Goal: Task Accomplishment & Management: Use online tool/utility

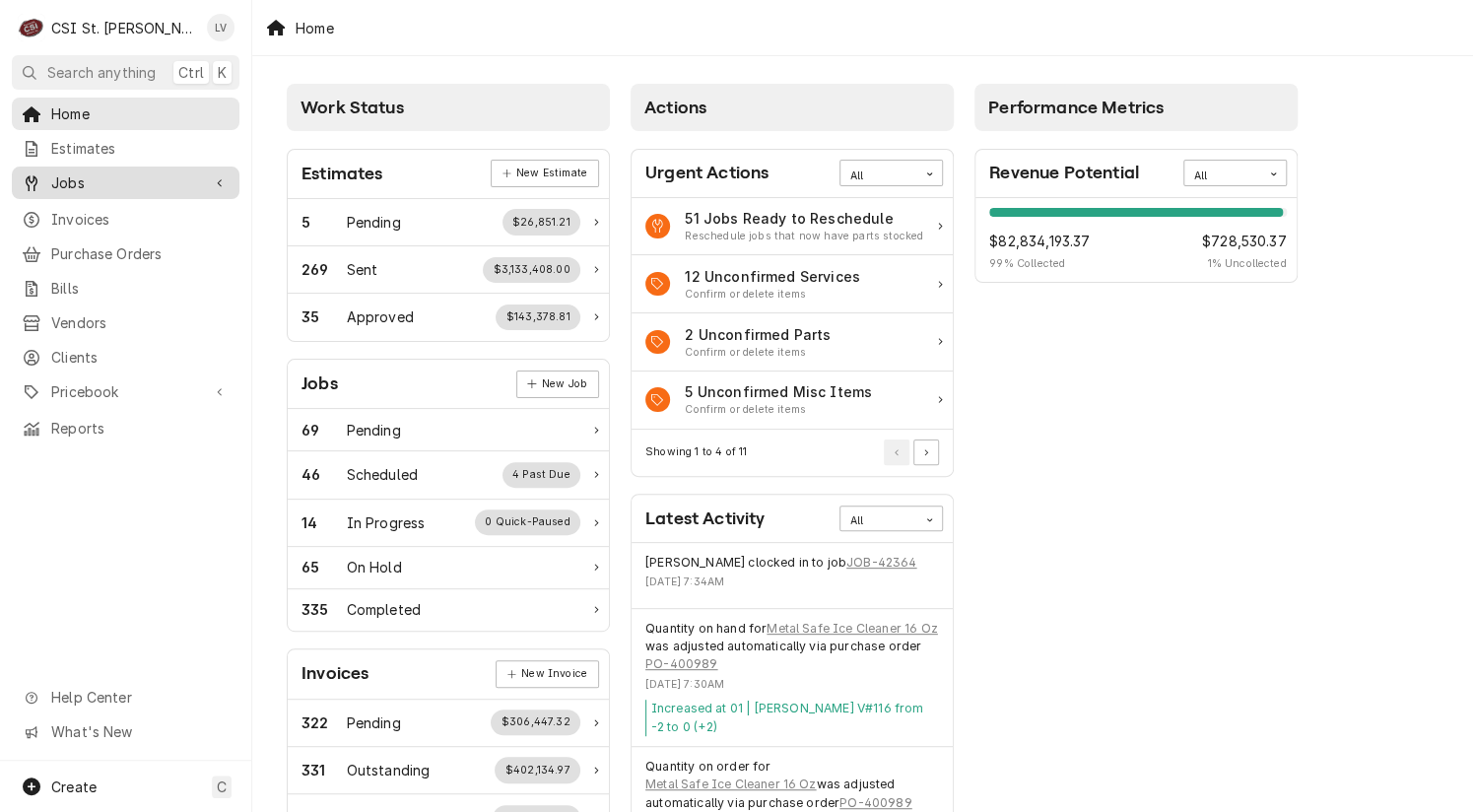
click at [77, 173] on span "Jobs" at bounding box center [125, 183] width 149 height 21
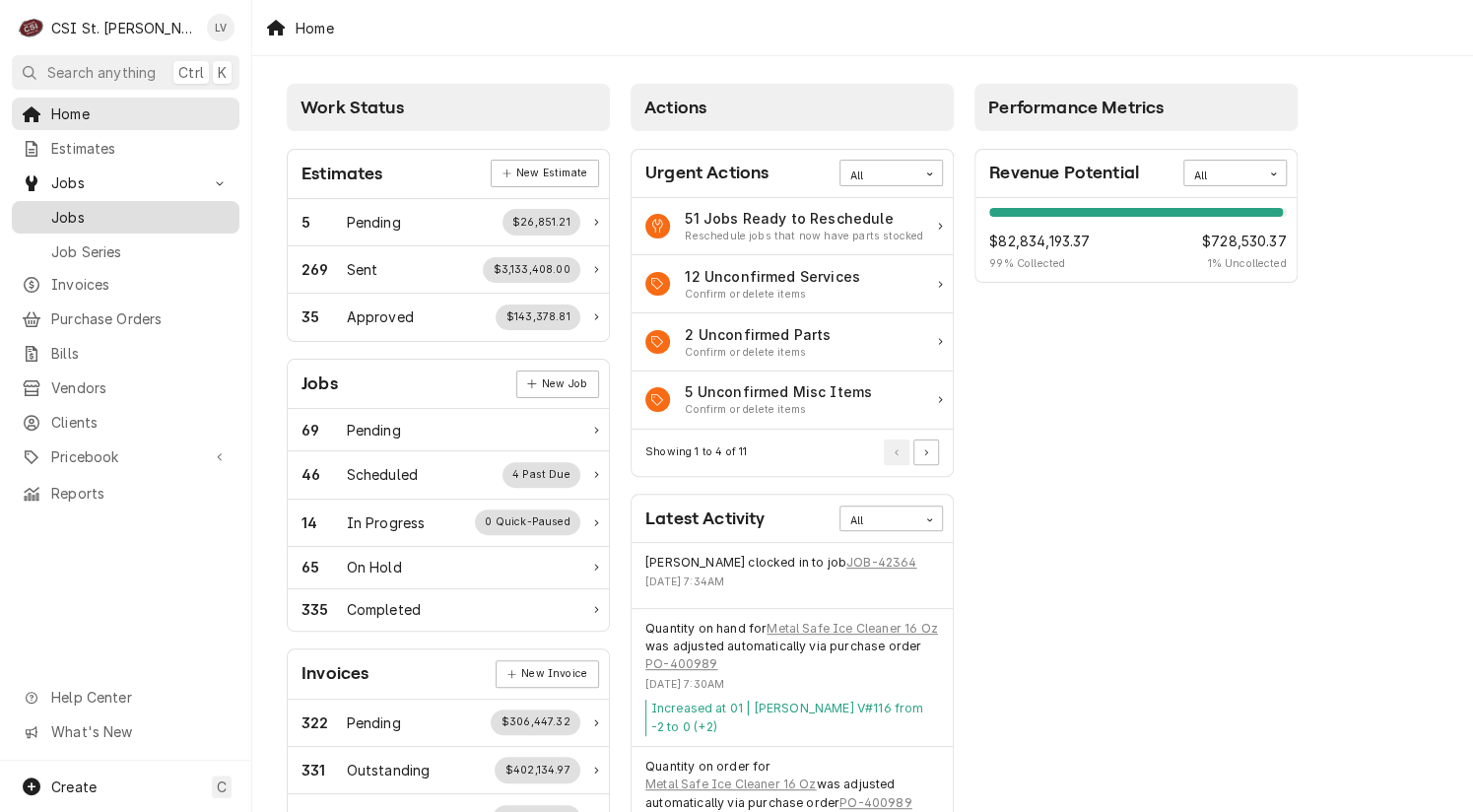
click at [122, 219] on span "Jobs" at bounding box center [140, 217] width 179 height 21
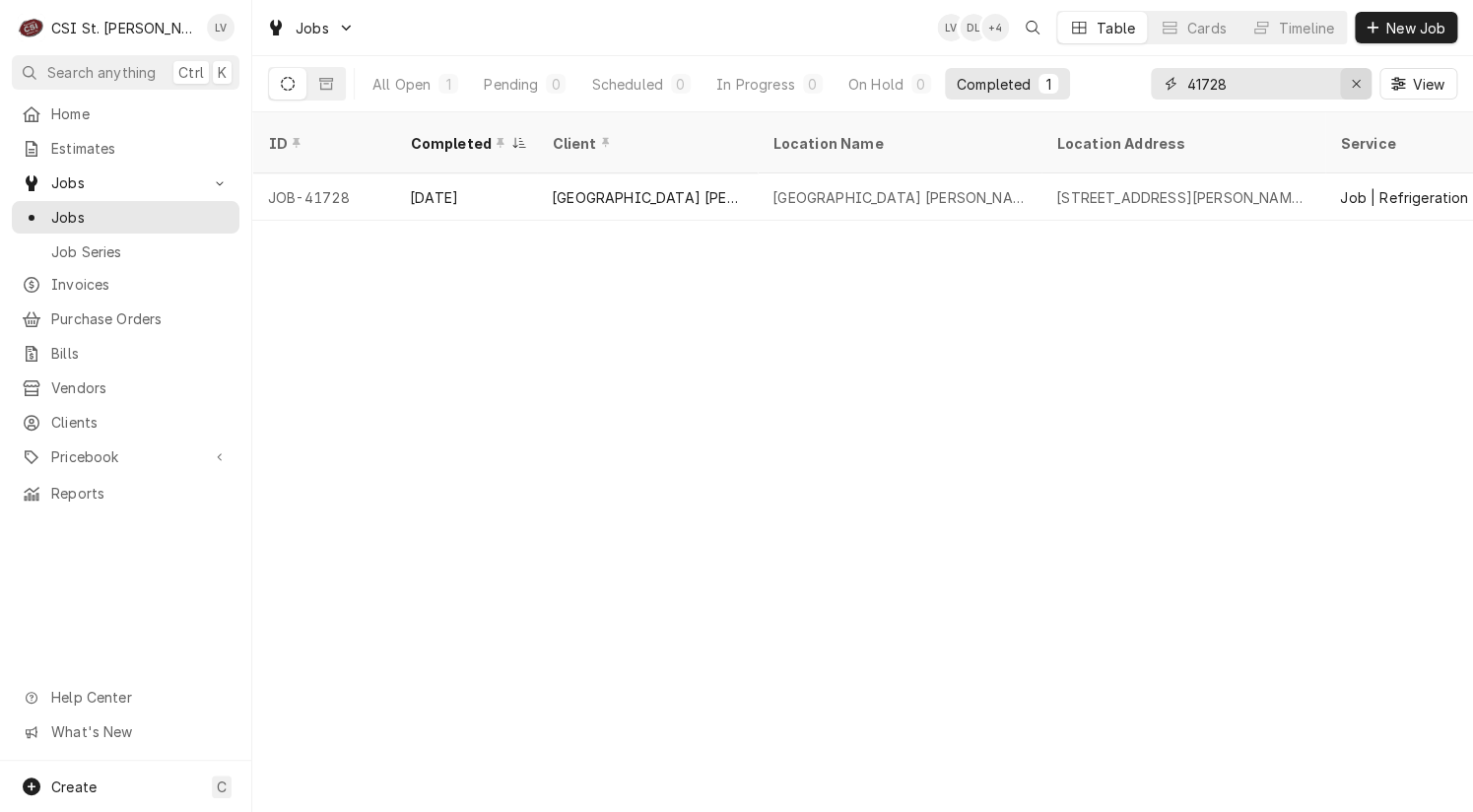
click at [1358, 88] on icon "Erase input" at bounding box center [1356, 84] width 11 height 14
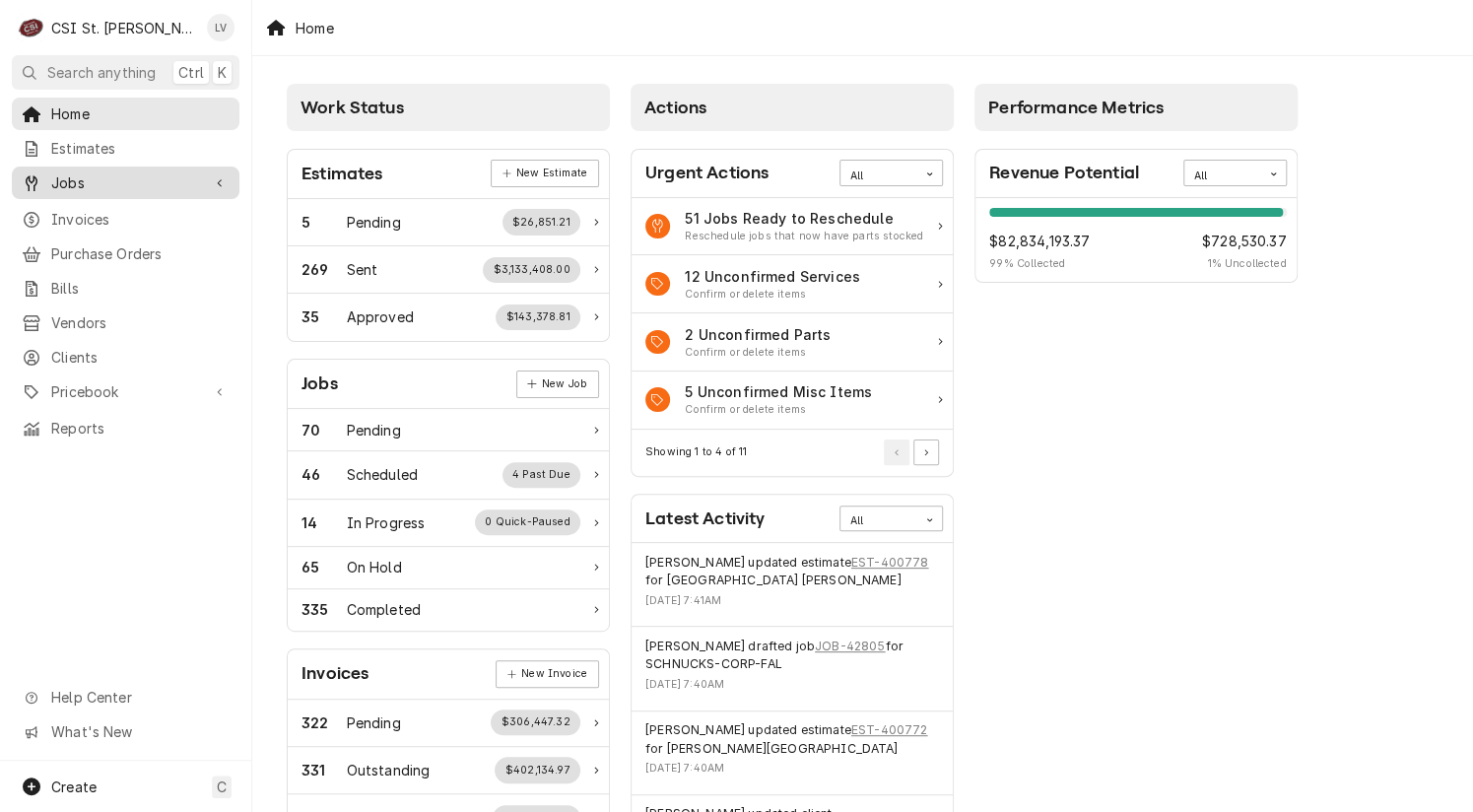
click at [69, 173] on span "Jobs" at bounding box center [125, 183] width 149 height 21
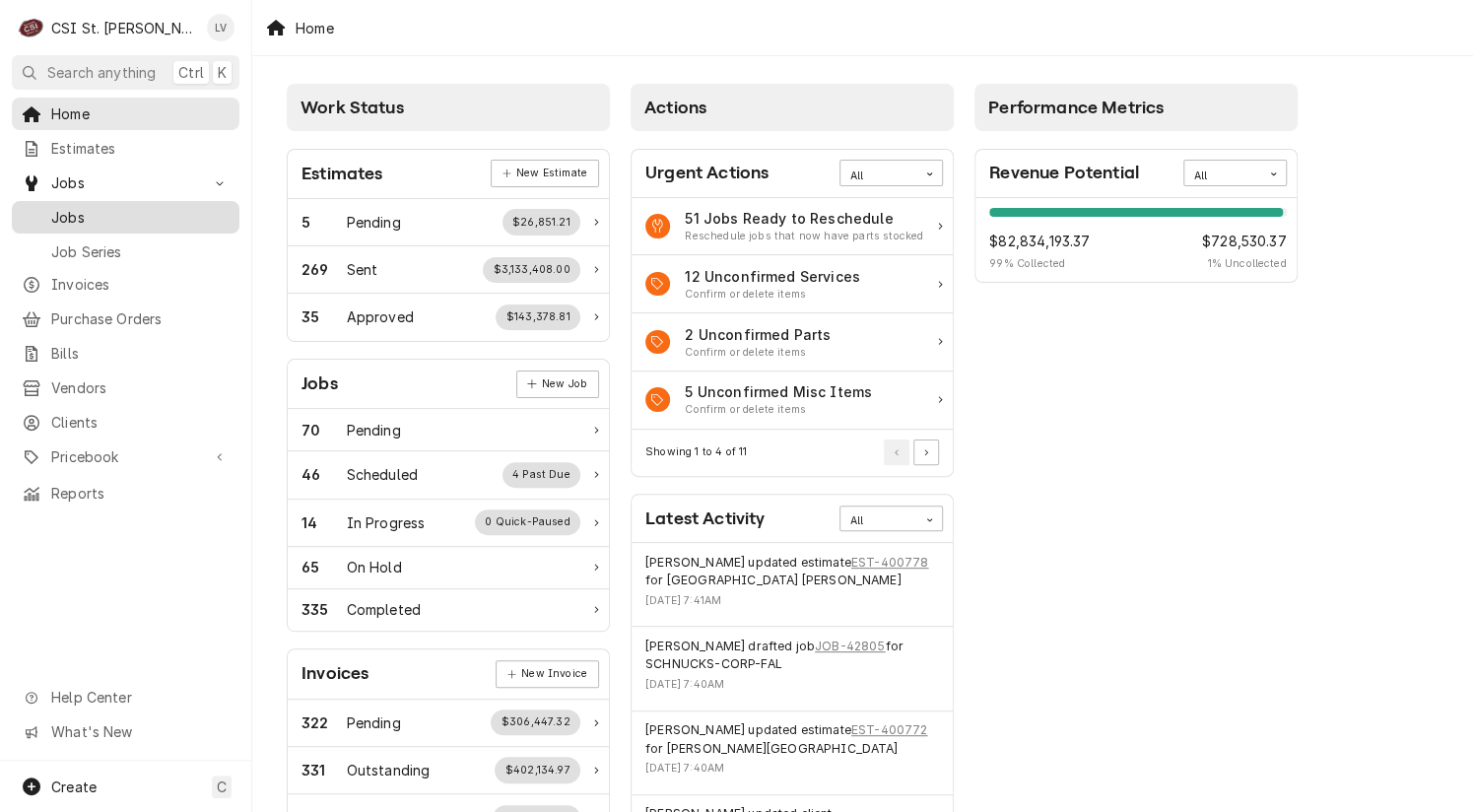
click at [64, 214] on span "Jobs" at bounding box center [140, 217] width 179 height 21
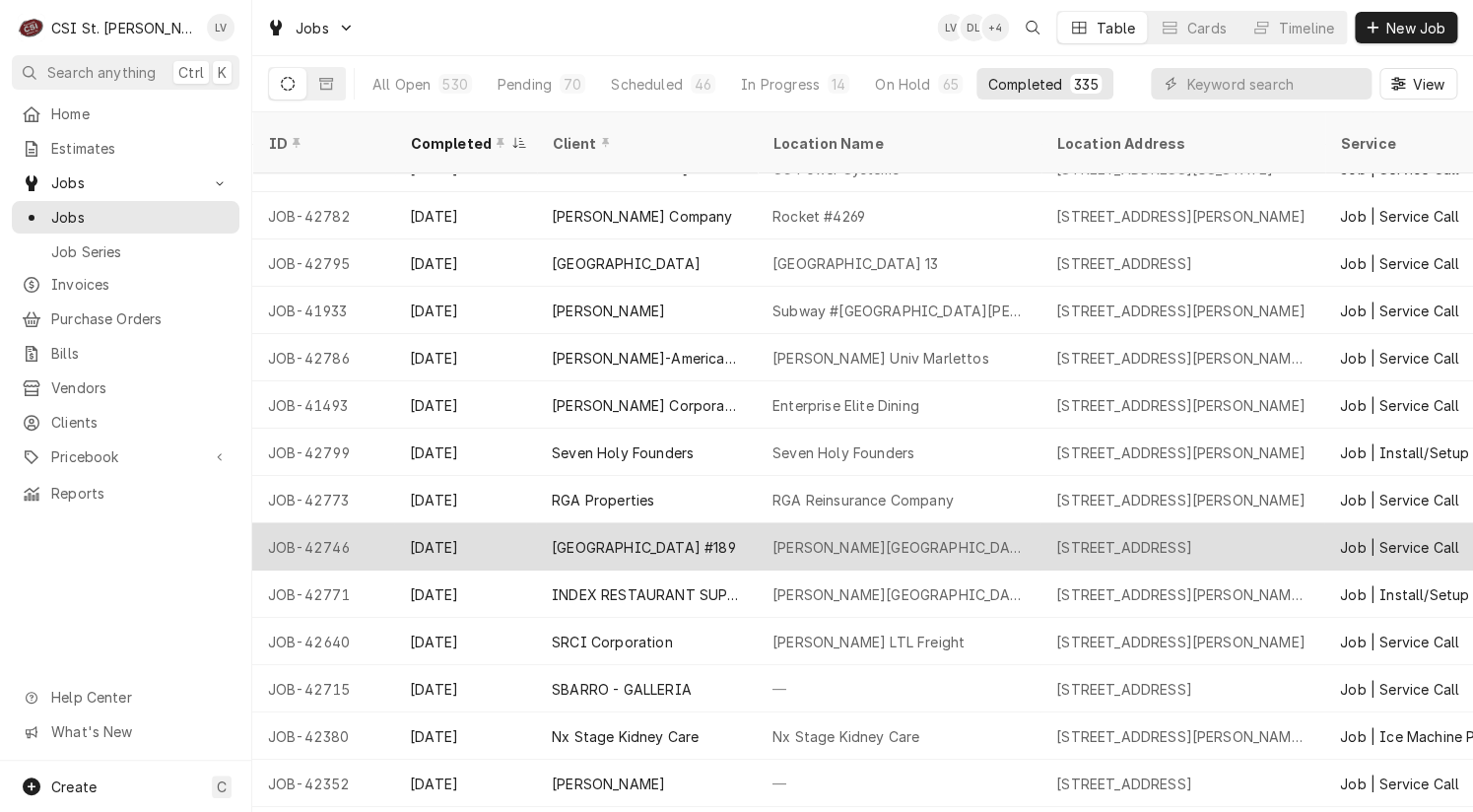
scroll to position [99, 0]
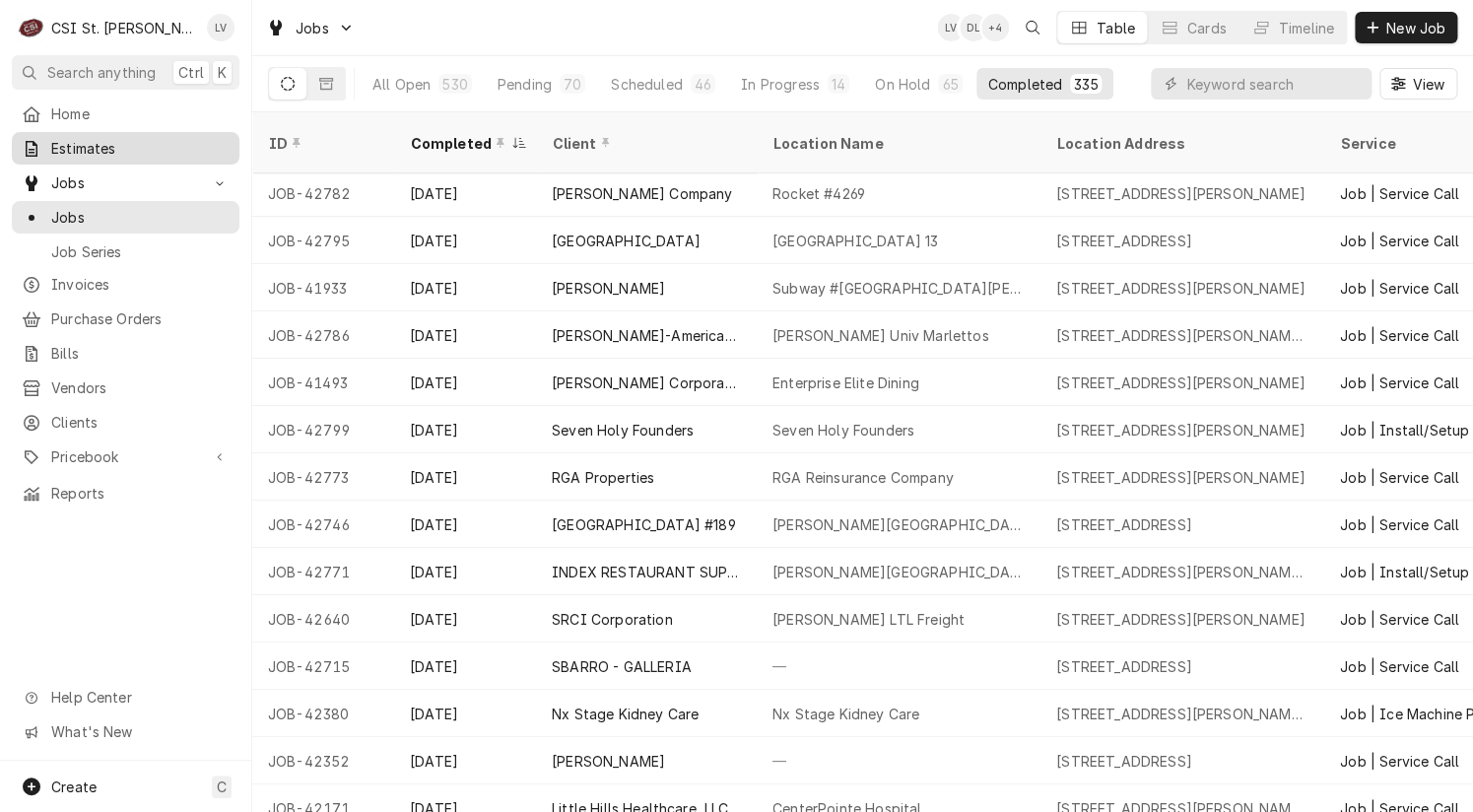
click at [70, 138] on span "Estimates" at bounding box center [140, 148] width 179 height 21
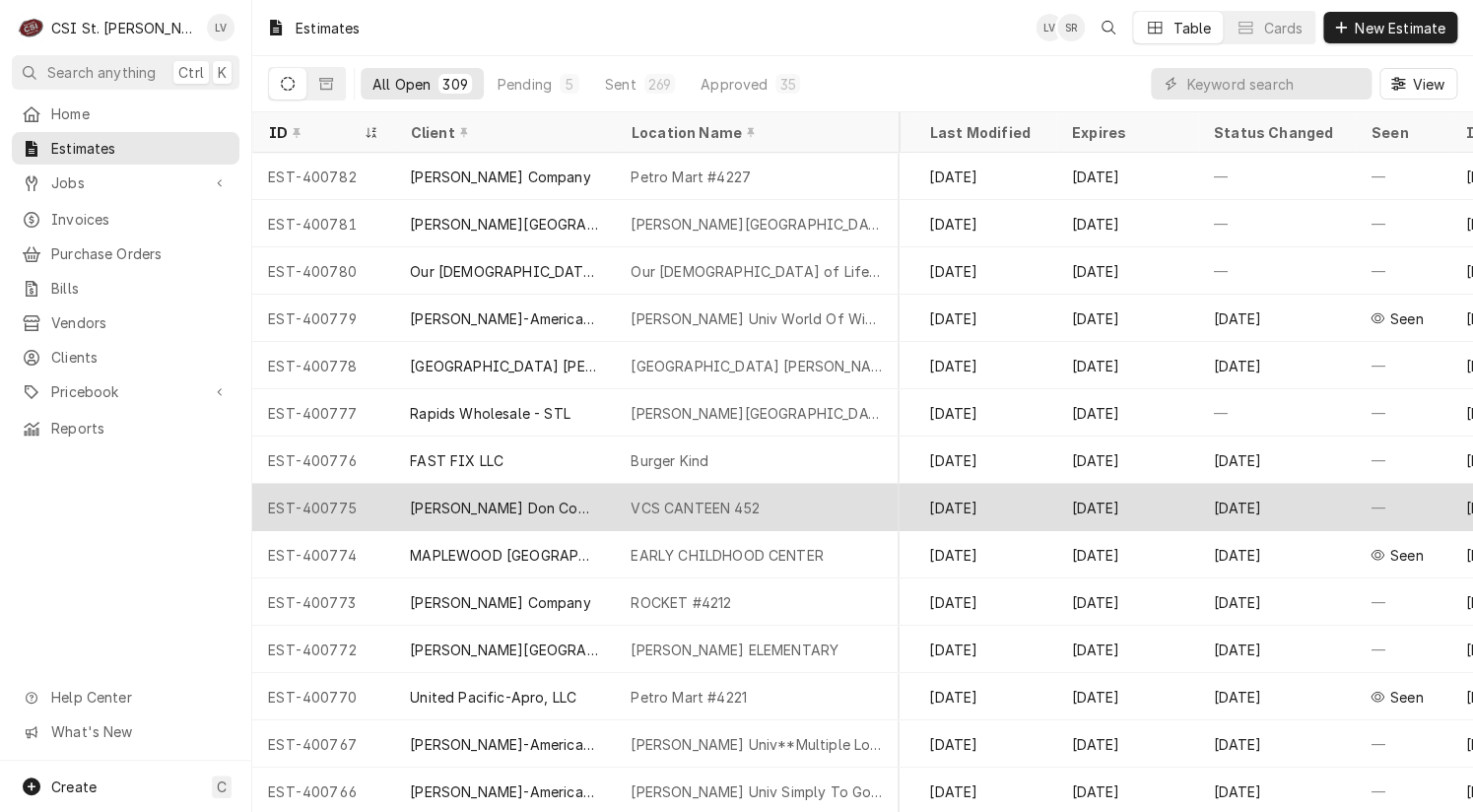
scroll to position [0, 1064]
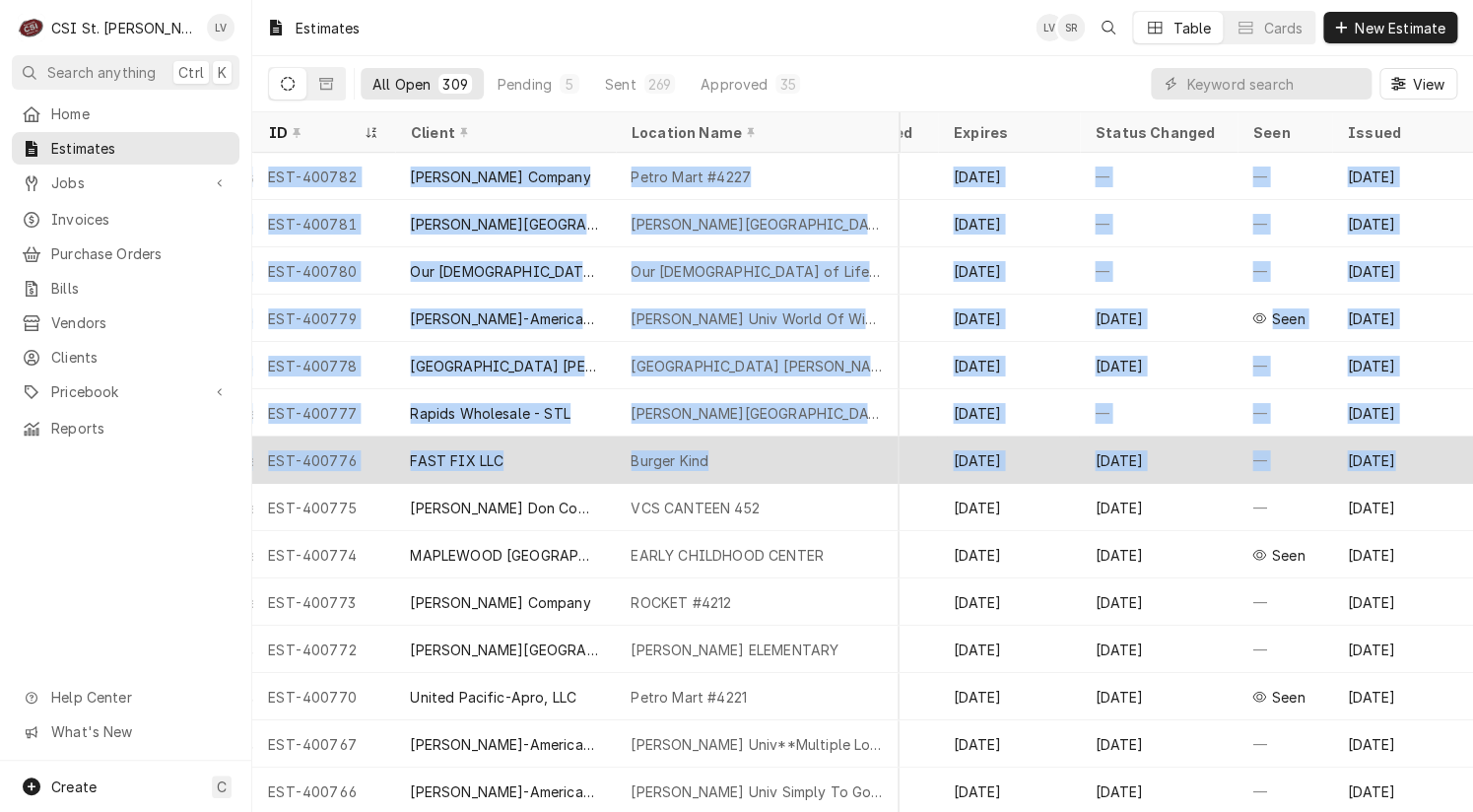
drag, startPoint x: 259, startPoint y: 172, endPoint x: 1404, endPoint y: 469, distance: 1182.9
copy tbody "LOR-967058 Ipsumd Sitamet Conse Adip #9596 24 Elitseddoe Tempori, Utlaboreet, D…"
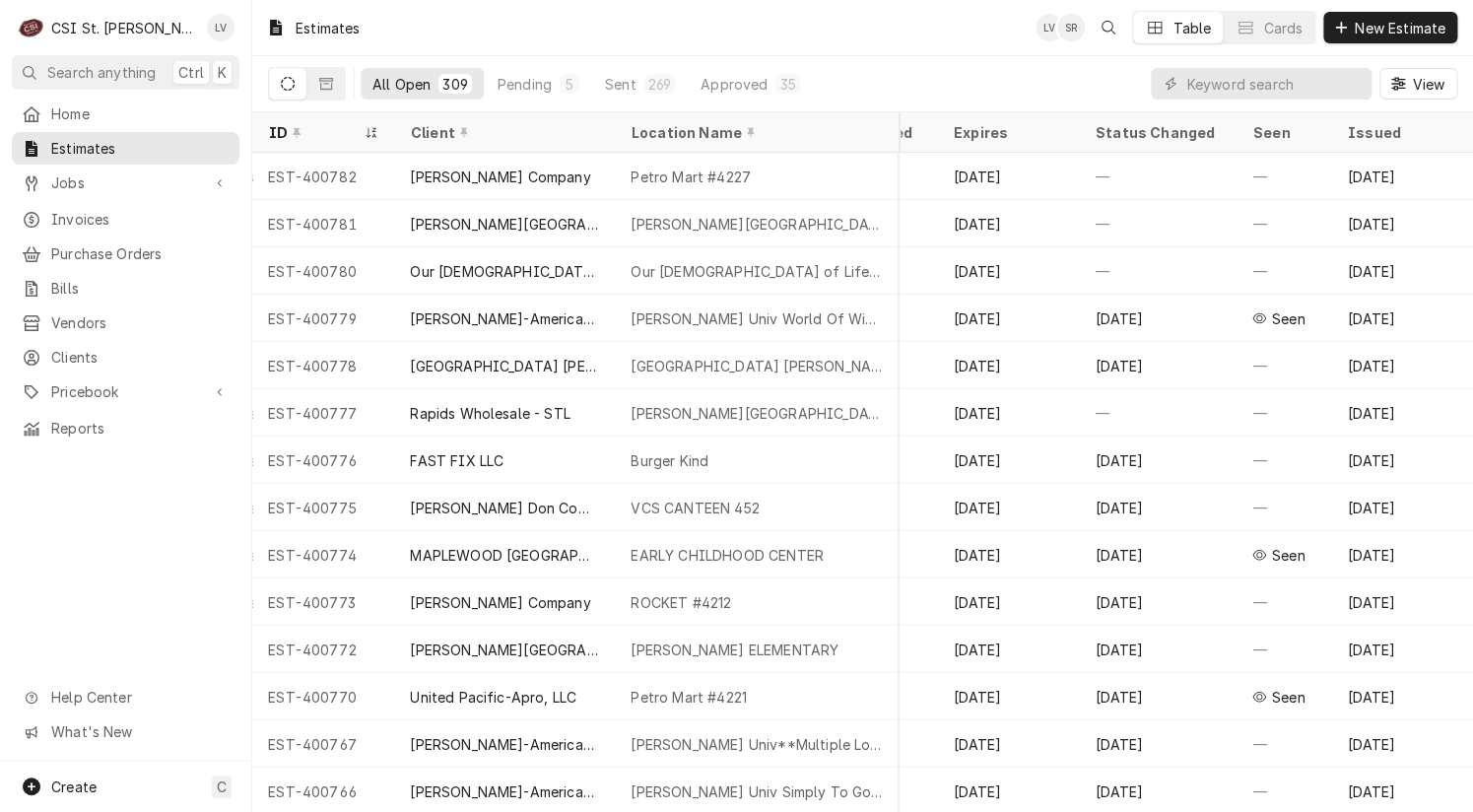
drag, startPoint x: 140, startPoint y: 551, endPoint x: 128, endPoint y: 469, distance: 82.9
click at [140, 549] on div "Home Estimates Jobs Jobs Job Series Invoices Purchase Orders Bills Vendors Clie…" at bounding box center [125, 429] width 252 height 663
click at [90, 176] on span "Jobs" at bounding box center [125, 183] width 149 height 21
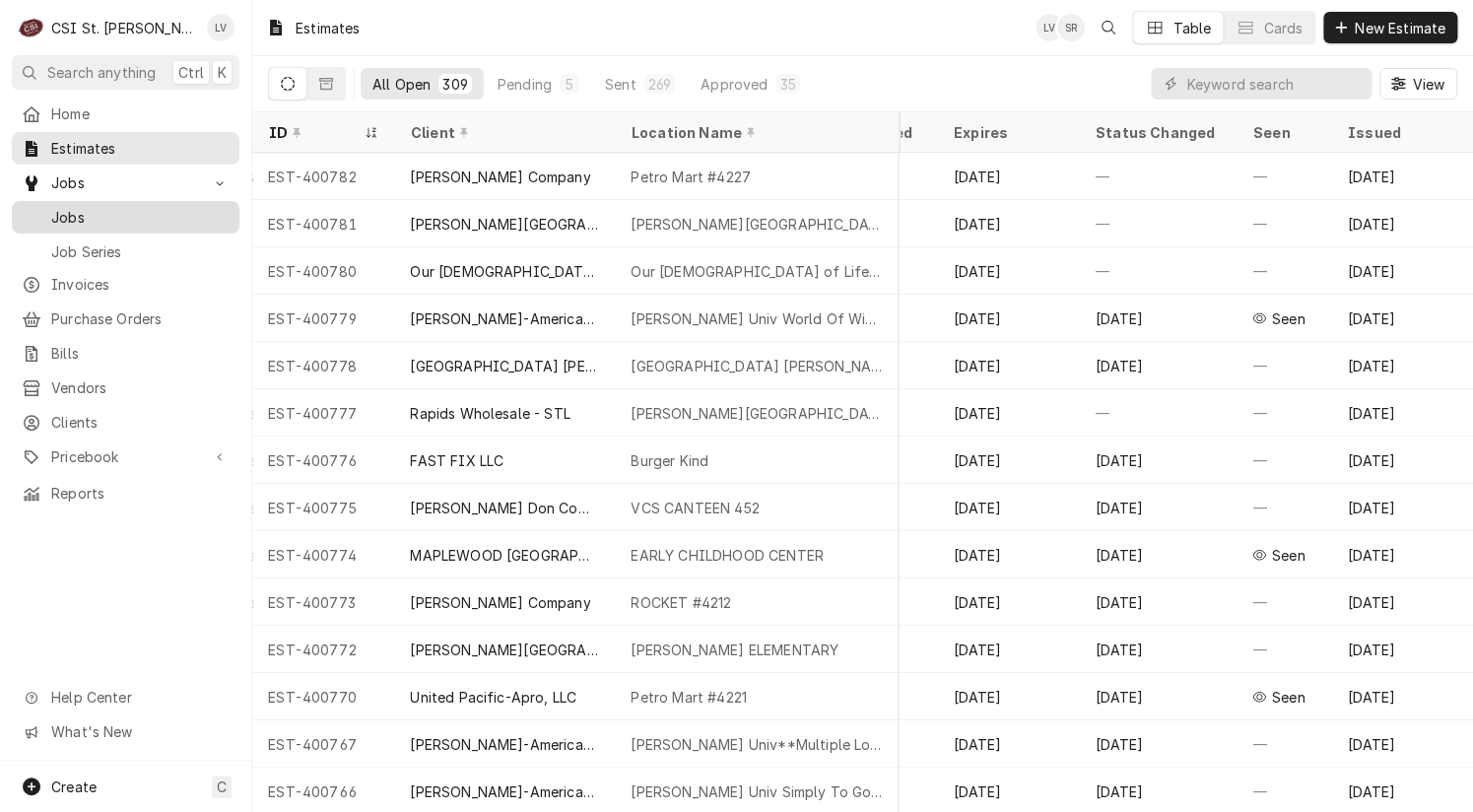
click at [127, 207] on span "Jobs" at bounding box center [140, 217] width 179 height 21
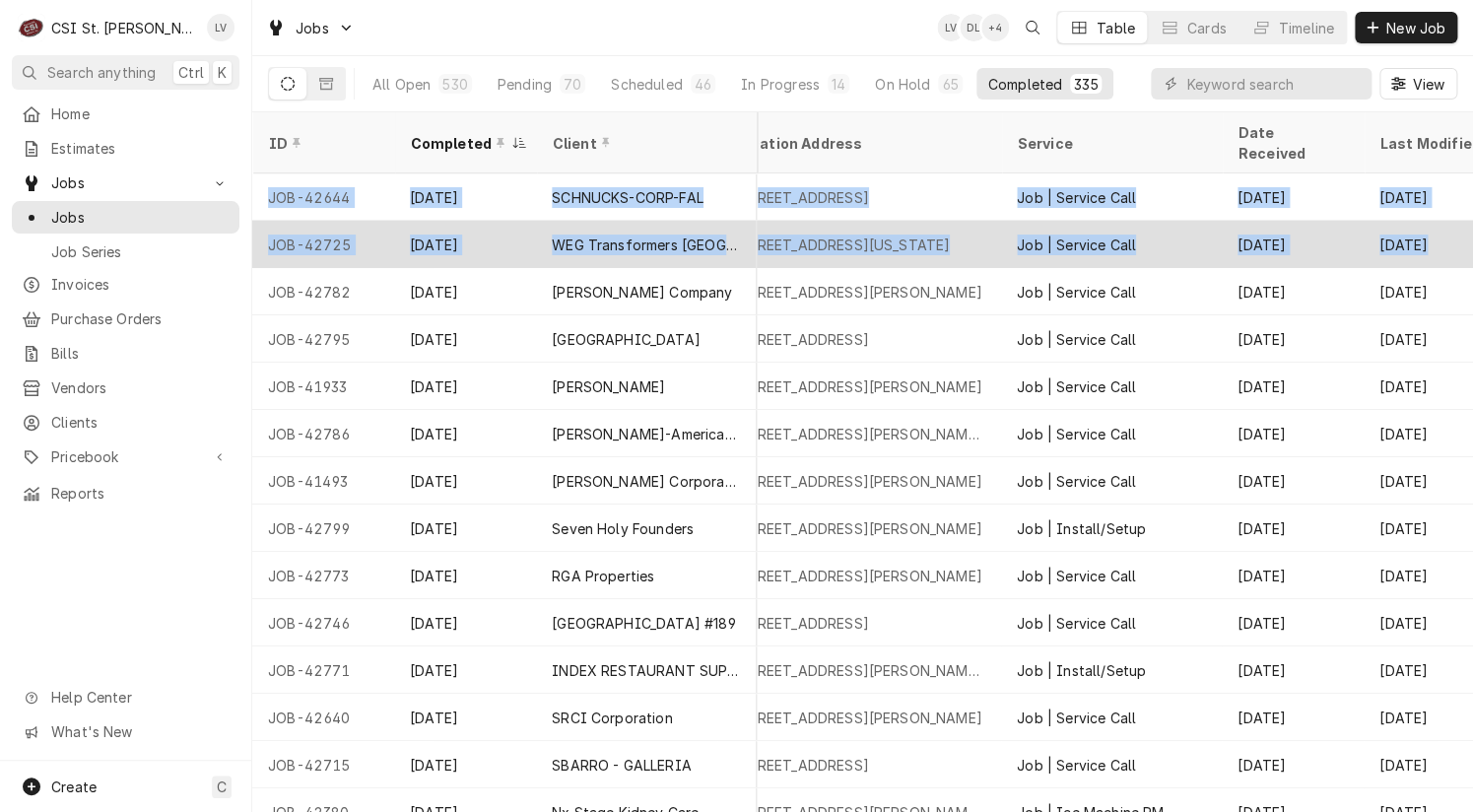
scroll to position [0, 351]
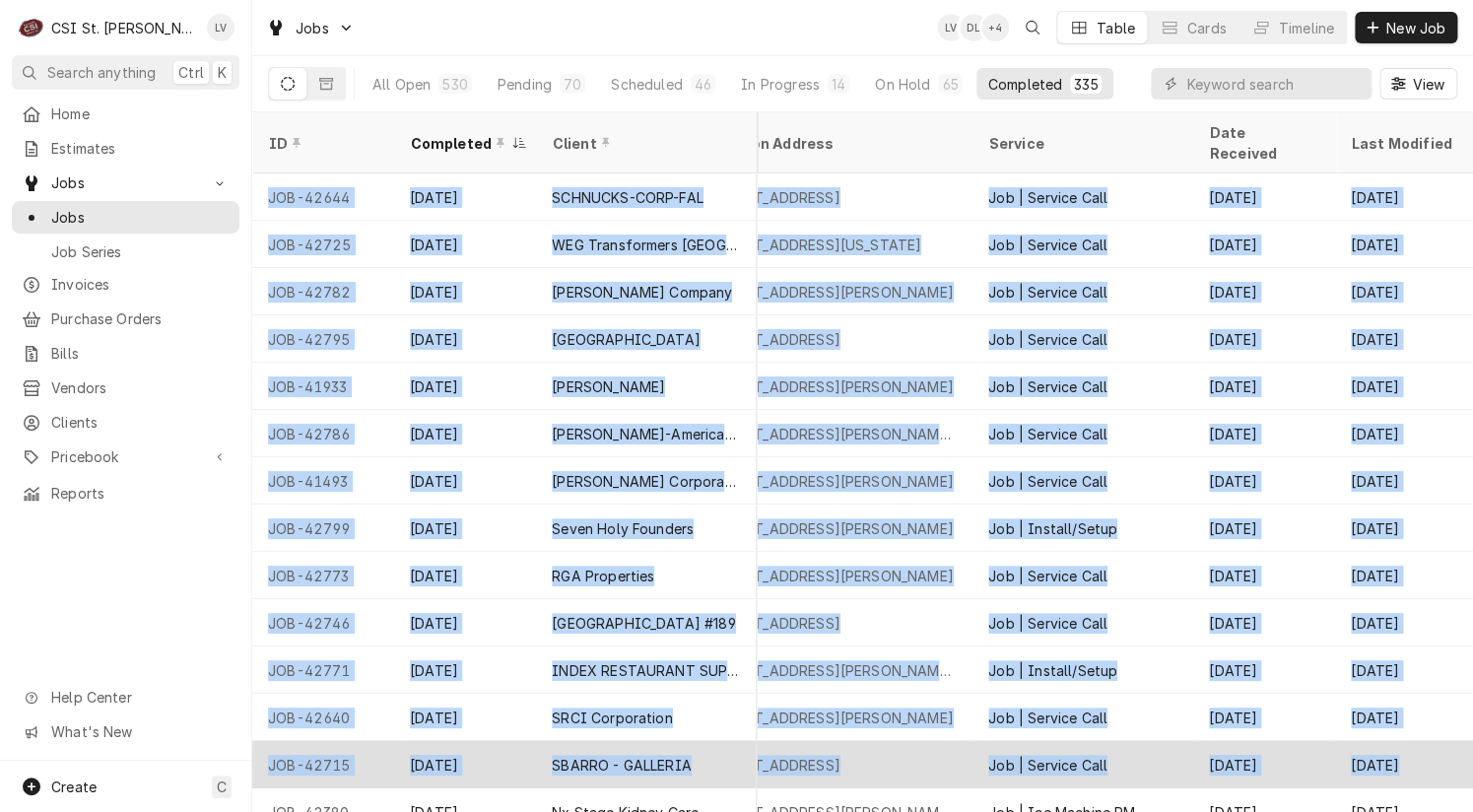
drag, startPoint x: 261, startPoint y: 169, endPoint x: 1441, endPoint y: 740, distance: 1310.9
click at [1121, 734] on tbody "JOB-42644 [DATE] SCHNUCKS-CORP-FAL Schnucks #[GEOGRAPHIC_DATA][STREET_ADDRESS] …" at bounding box center [510, 492] width 1220 height 638
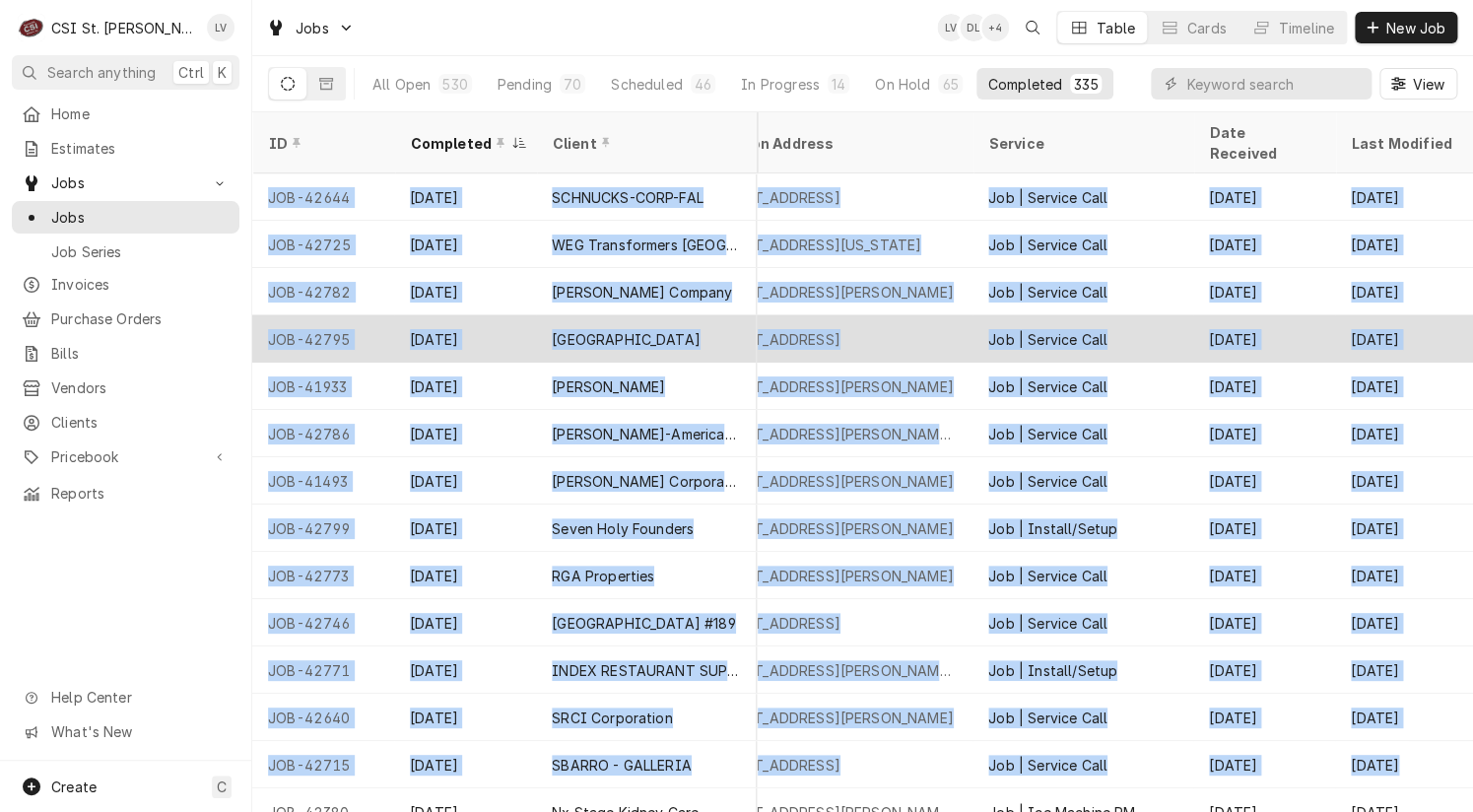
copy tbody "LOR-49005 Ips 11 DOLORSIT-AMET-CON Adipisci #505 Elit Se Doeiu 898 Tempo Incidi…"
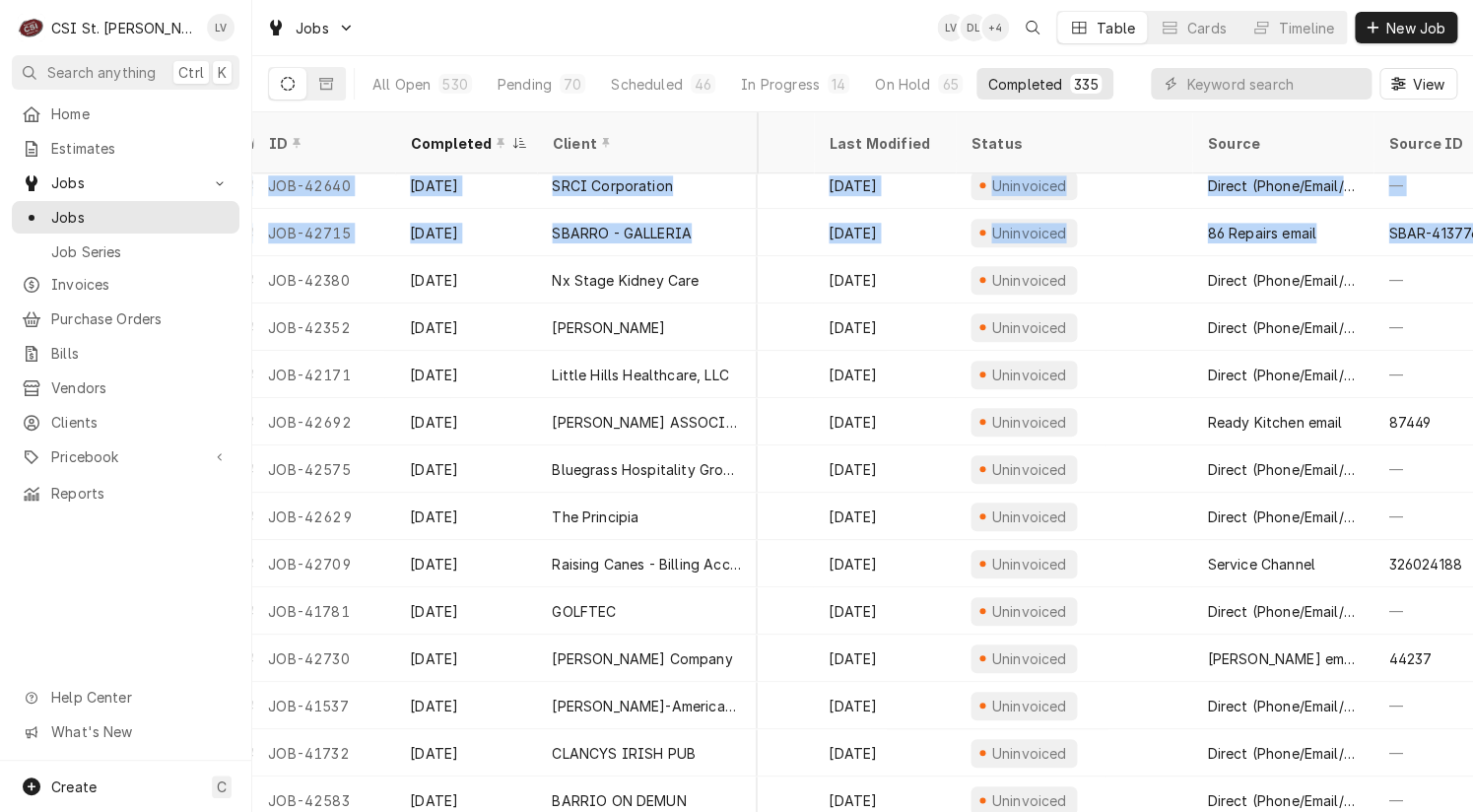
scroll to position [532, 931]
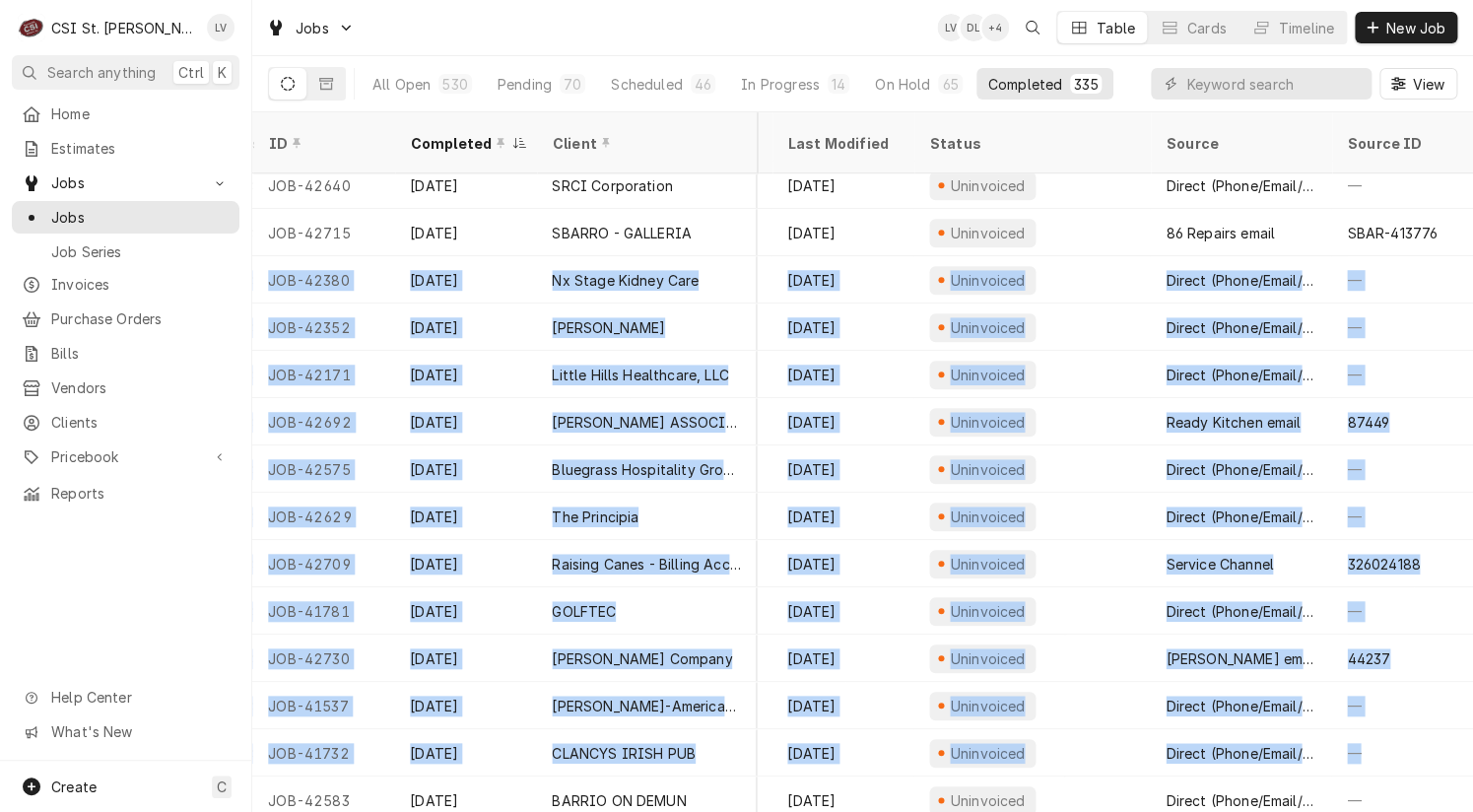
drag, startPoint x: 259, startPoint y: 253, endPoint x: 1463, endPoint y: 731, distance: 1295.4
click at [1459, 730] on table "ID Completed Client Location Name Location Address Service Date Received Last M…" at bounding box center [862, 462] width 1220 height 700
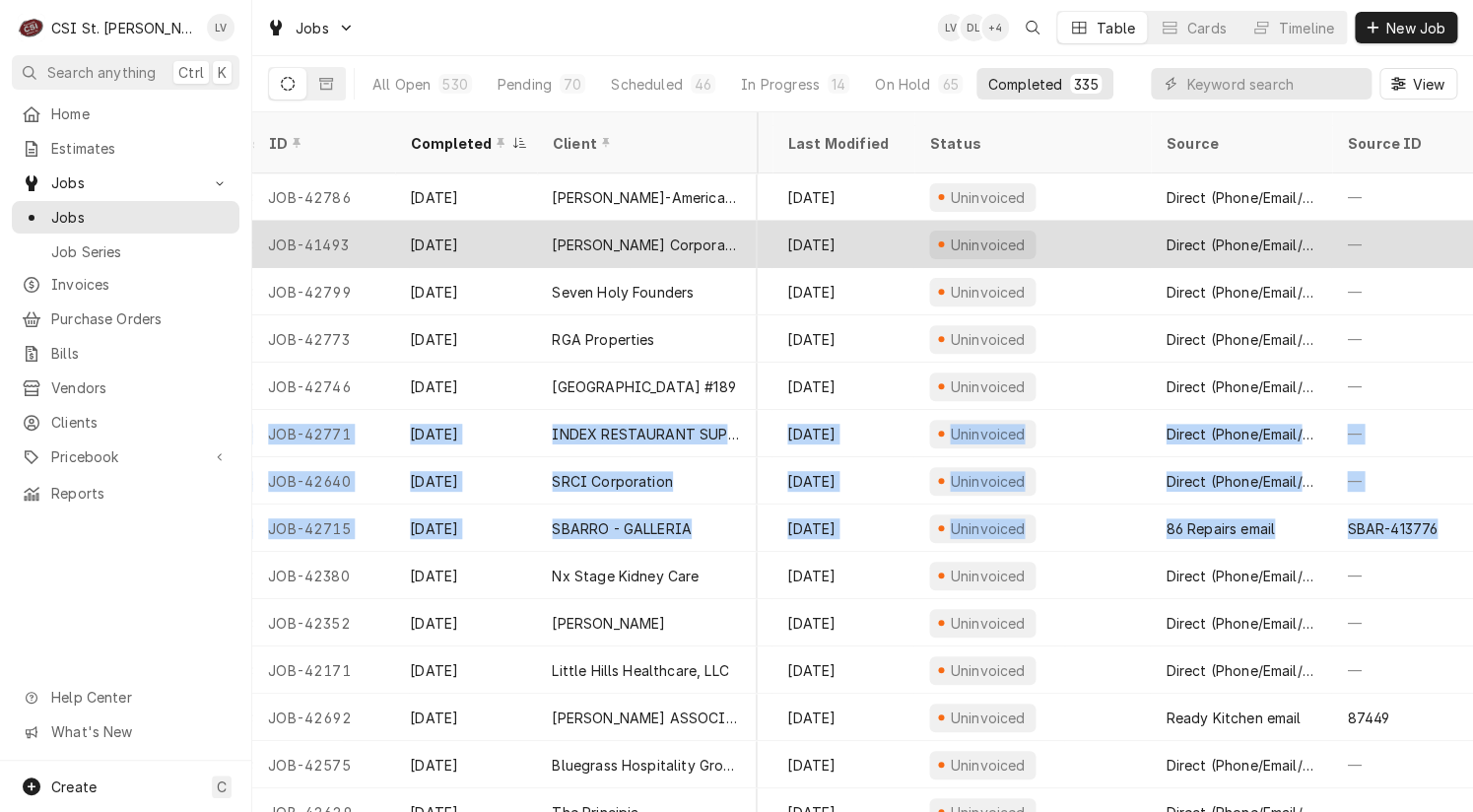
scroll to position [138, 930]
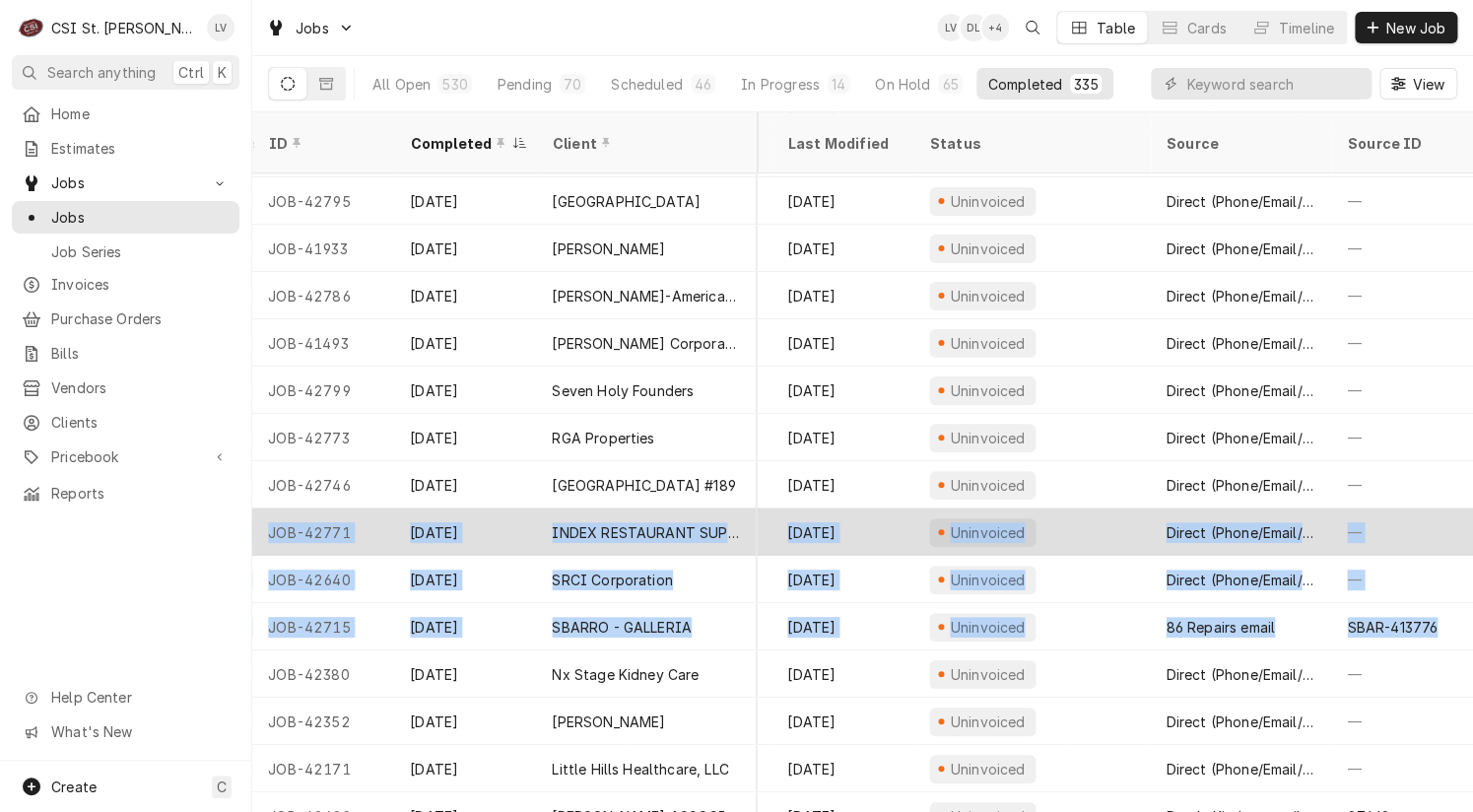
copy tbody "JOB-42771 Sep 22 INDEX RESTAURANT SUPPLY (1) Webster Groves High School 100 Sel…"
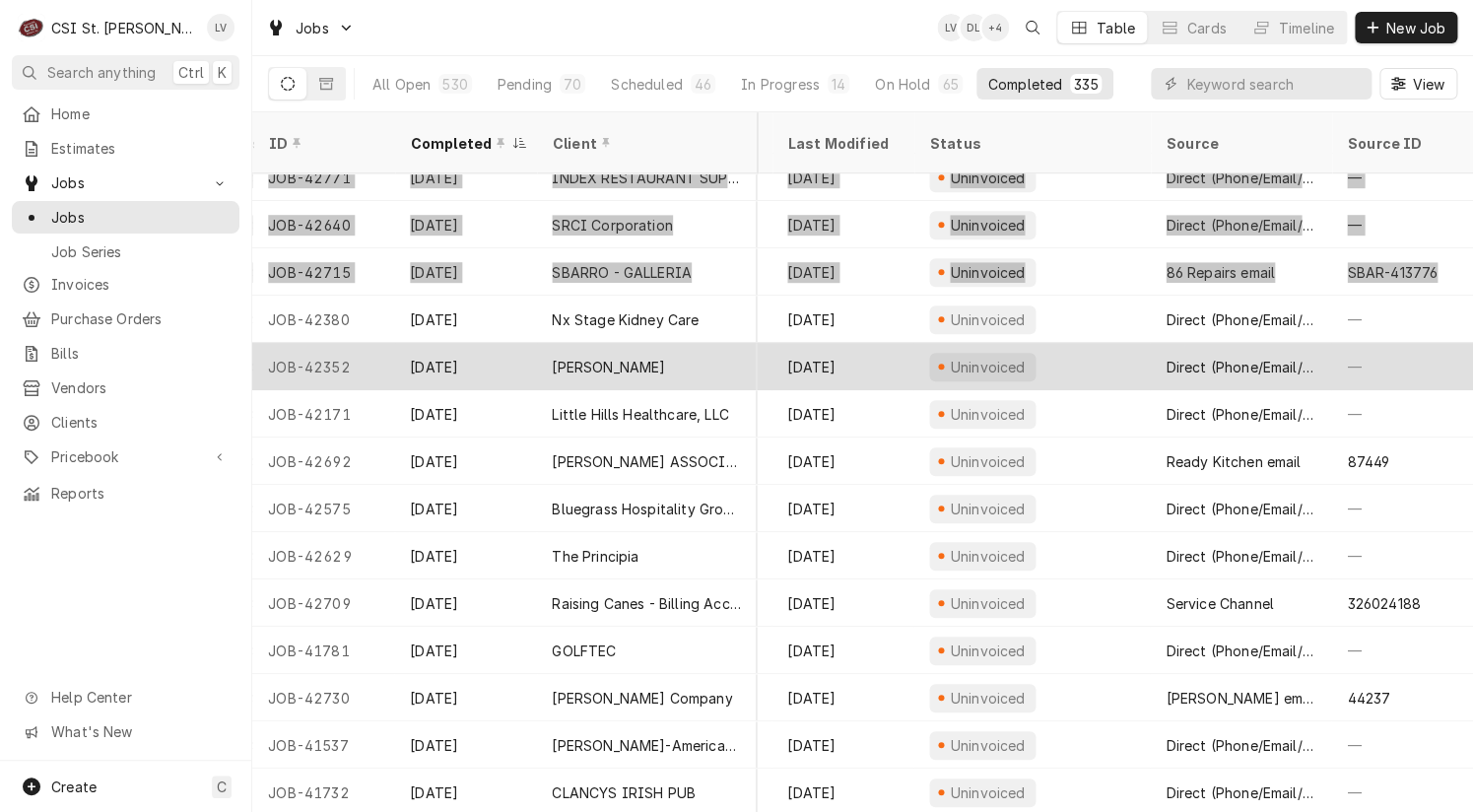
scroll to position [591, 930]
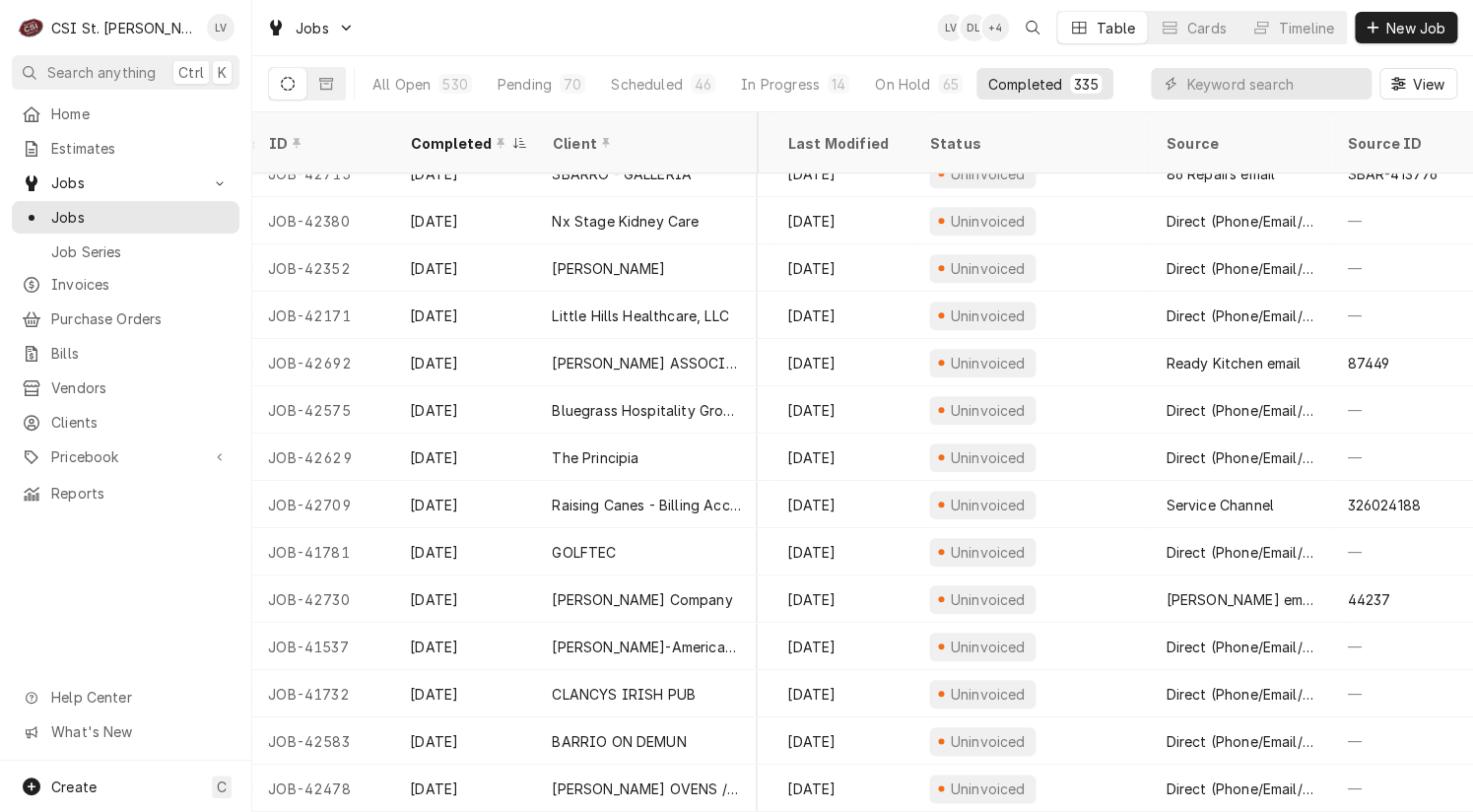
click at [167, 575] on div "Home Estimates Jobs Jobs Job Series Invoices Purchase Orders Bills Vendors Clie…" at bounding box center [125, 429] width 252 height 663
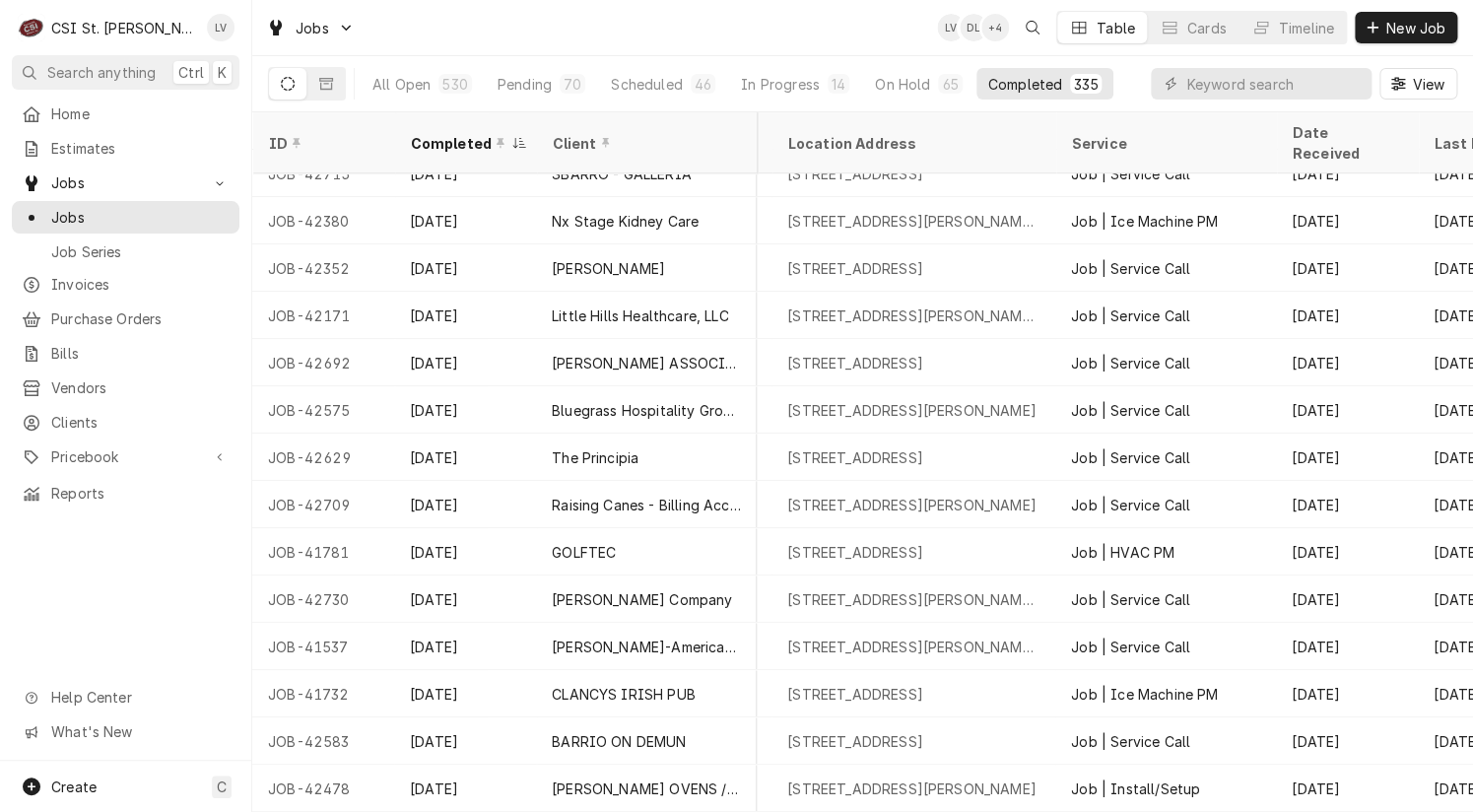
scroll to position [591, 0]
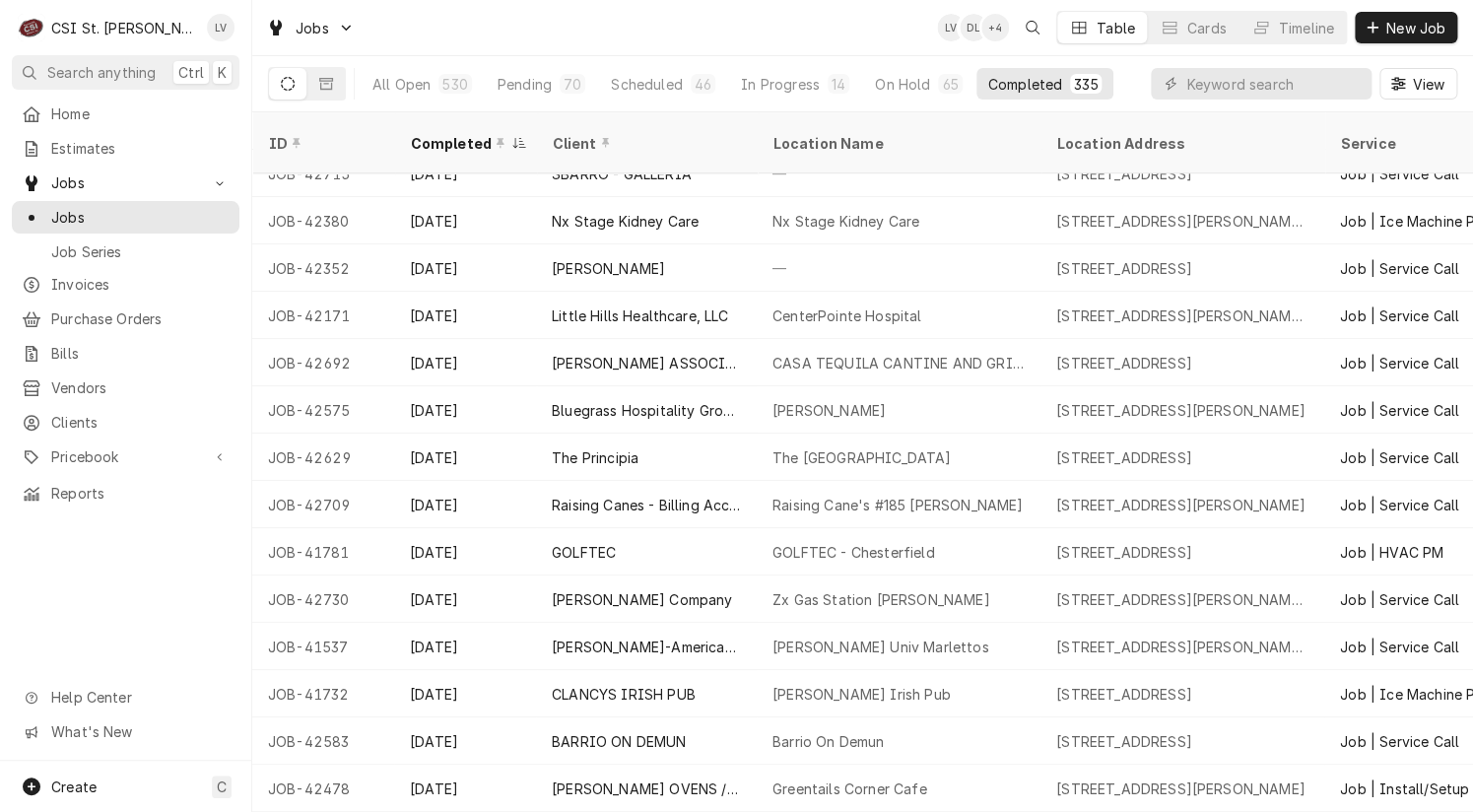
drag, startPoint x: 258, startPoint y: 195, endPoint x: 151, endPoint y: 574, distance: 393.8
click at [151, 574] on div "C CSI St. Louis LV Search anything Ctrl K Home Estimates Jobs Jobs Job Series I…" at bounding box center [736, 406] width 1473 height 812
click at [151, 578] on div "Home Estimates Jobs Jobs Job Series Invoices Purchase Orders Bills Vendors Clie…" at bounding box center [125, 429] width 252 height 663
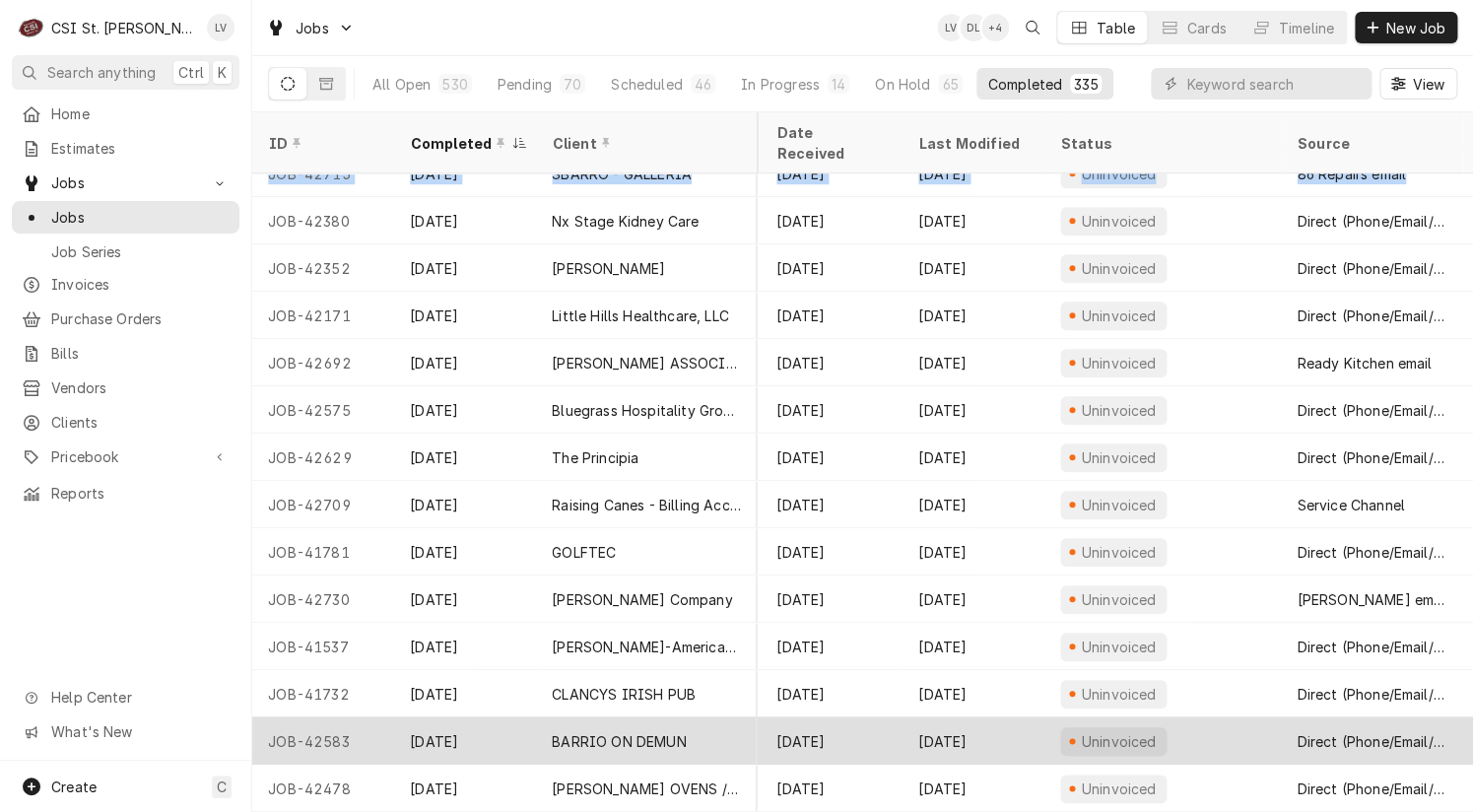
scroll to position [591, 931]
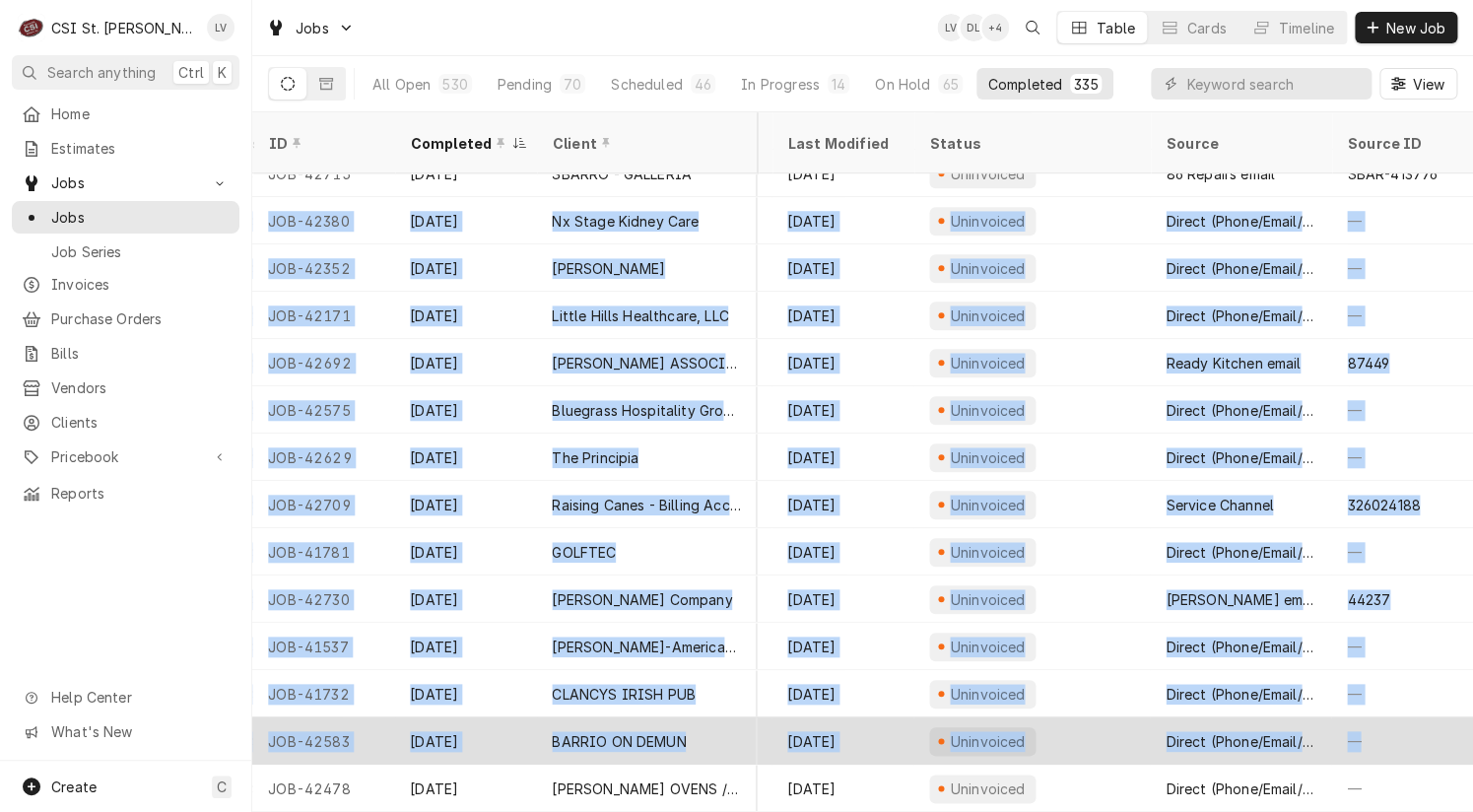
drag, startPoint x: 261, startPoint y: 185, endPoint x: 1391, endPoint y: 726, distance: 1252.8
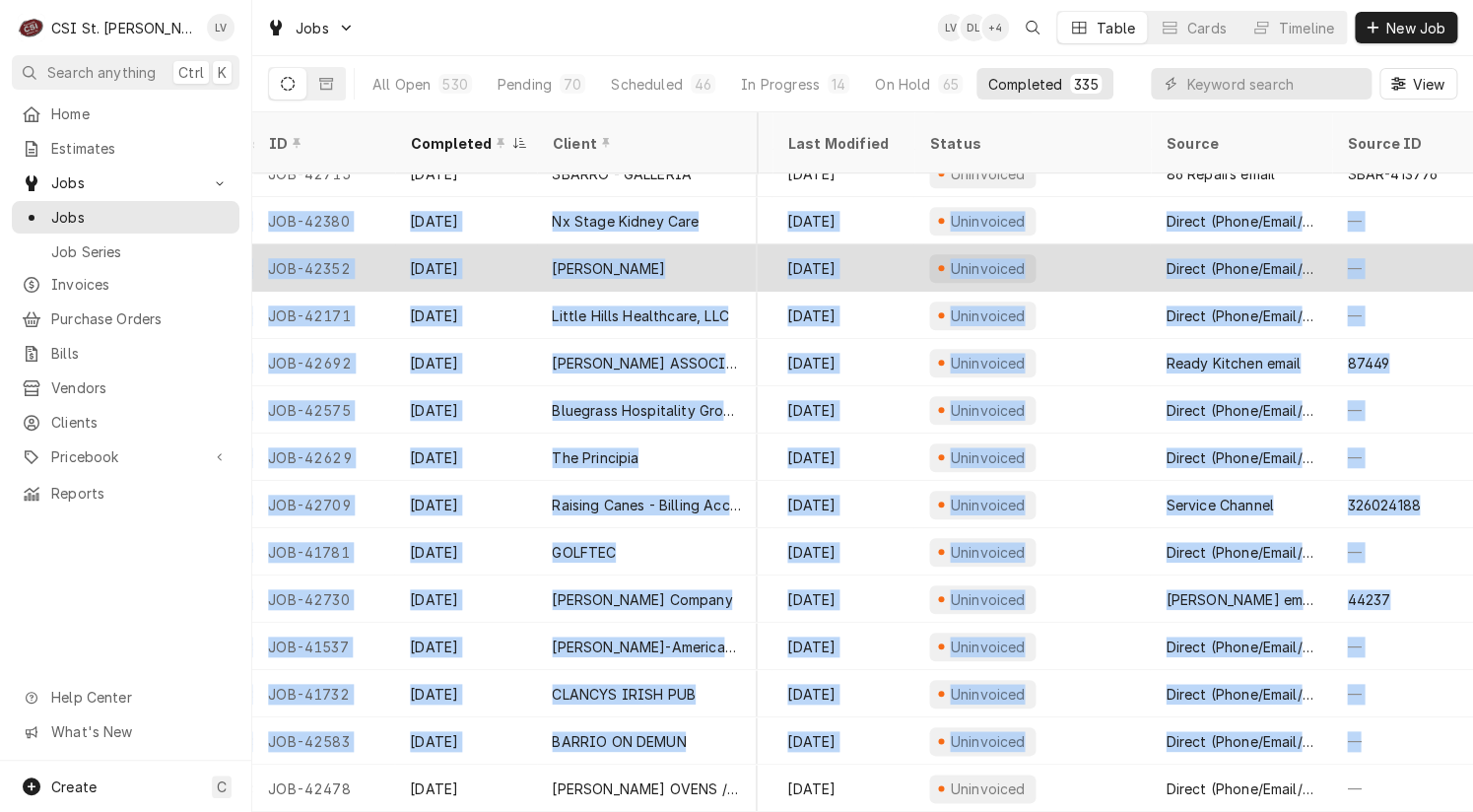
copy tbody "JOB-42380 Sep 22 Nx Stage Kidney Care Nx Stage Kidney Care 1076 Old Des Peres R…"
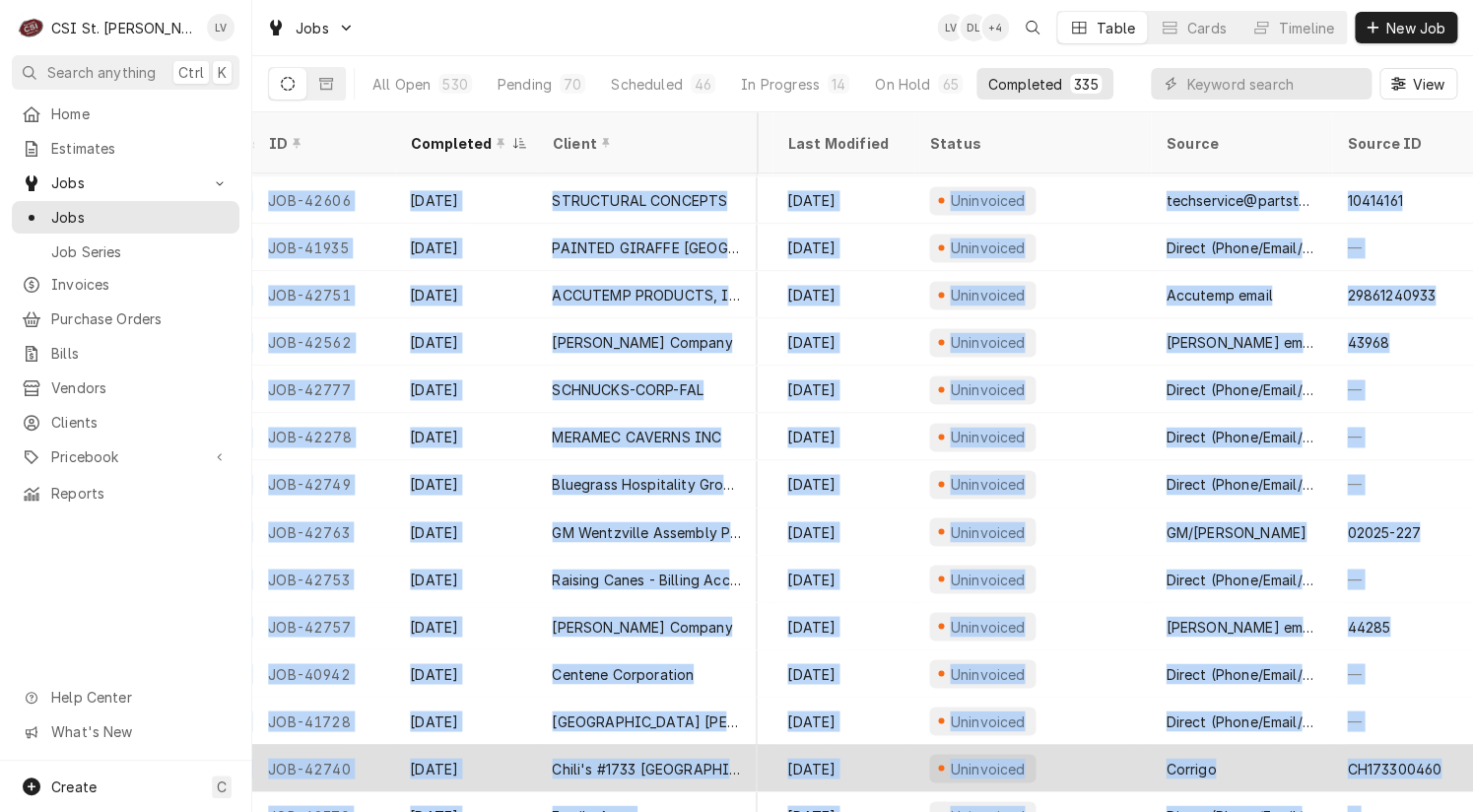
scroll to position [1230, 930]
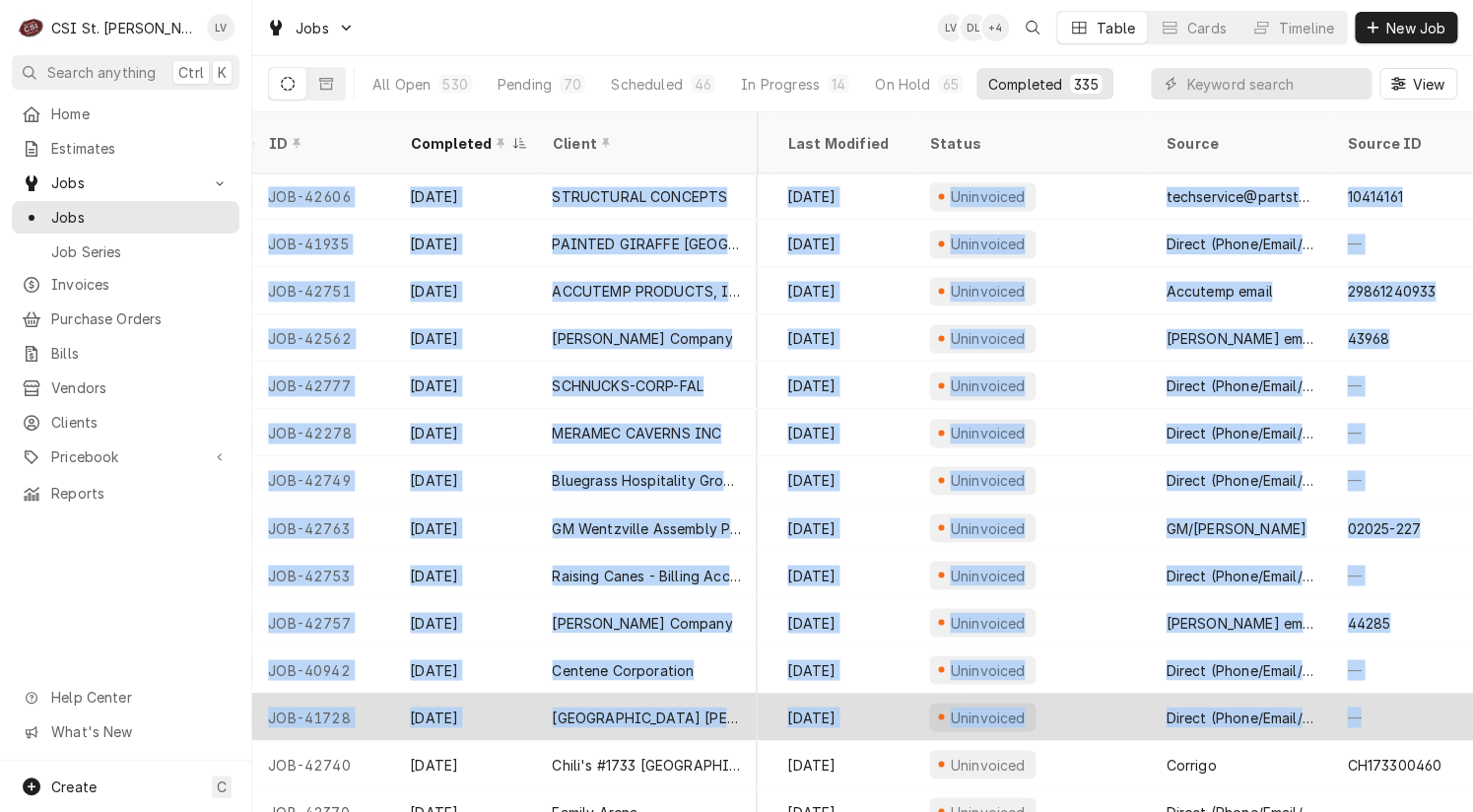
drag, startPoint x: 266, startPoint y: 202, endPoint x: 1411, endPoint y: 681, distance: 1241.2
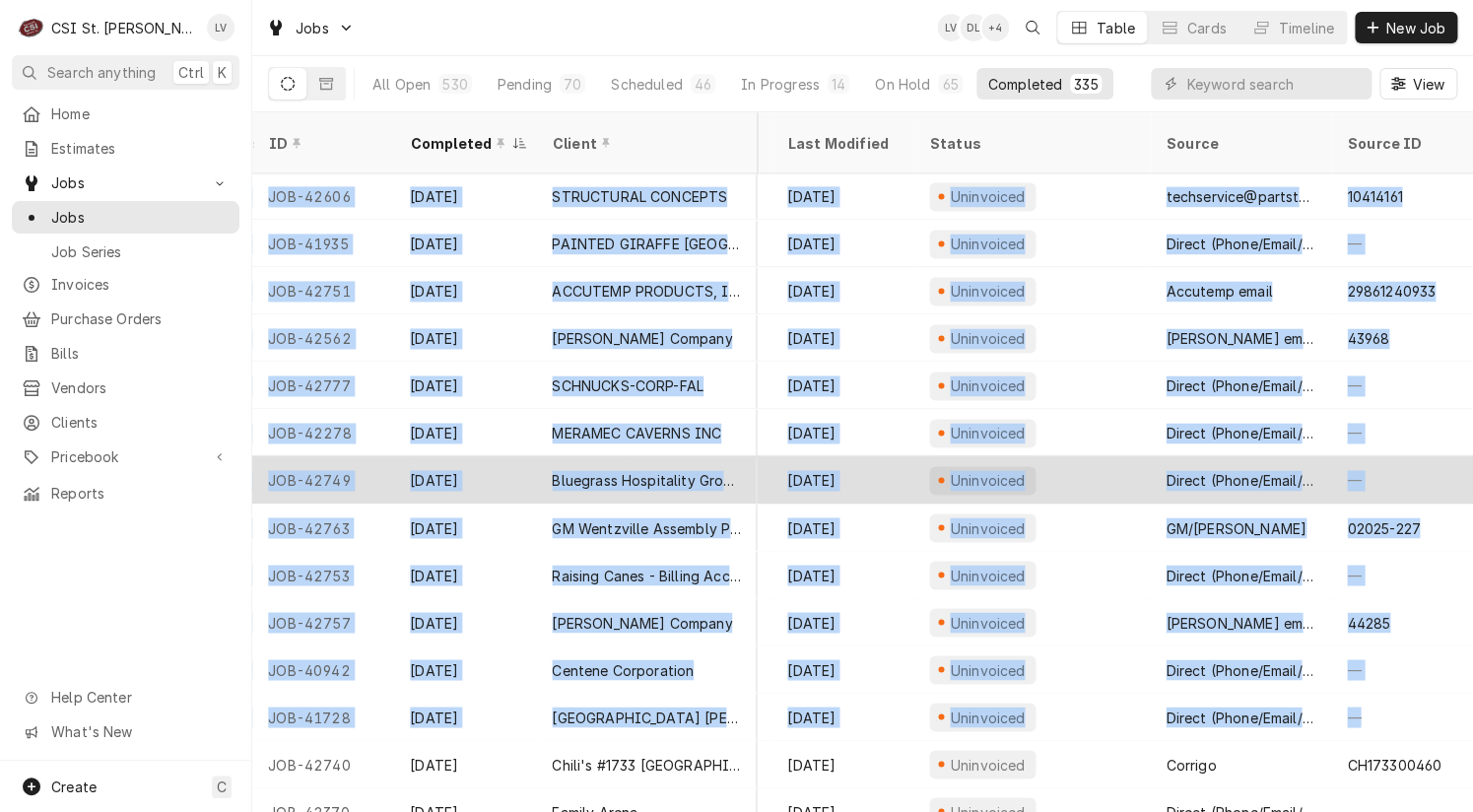
copy tbody "JOB-42478 Sep 22 PICARD OVENS / HOT ROCKS Greentails Corner Cafe 14276 Ladue Rd…"
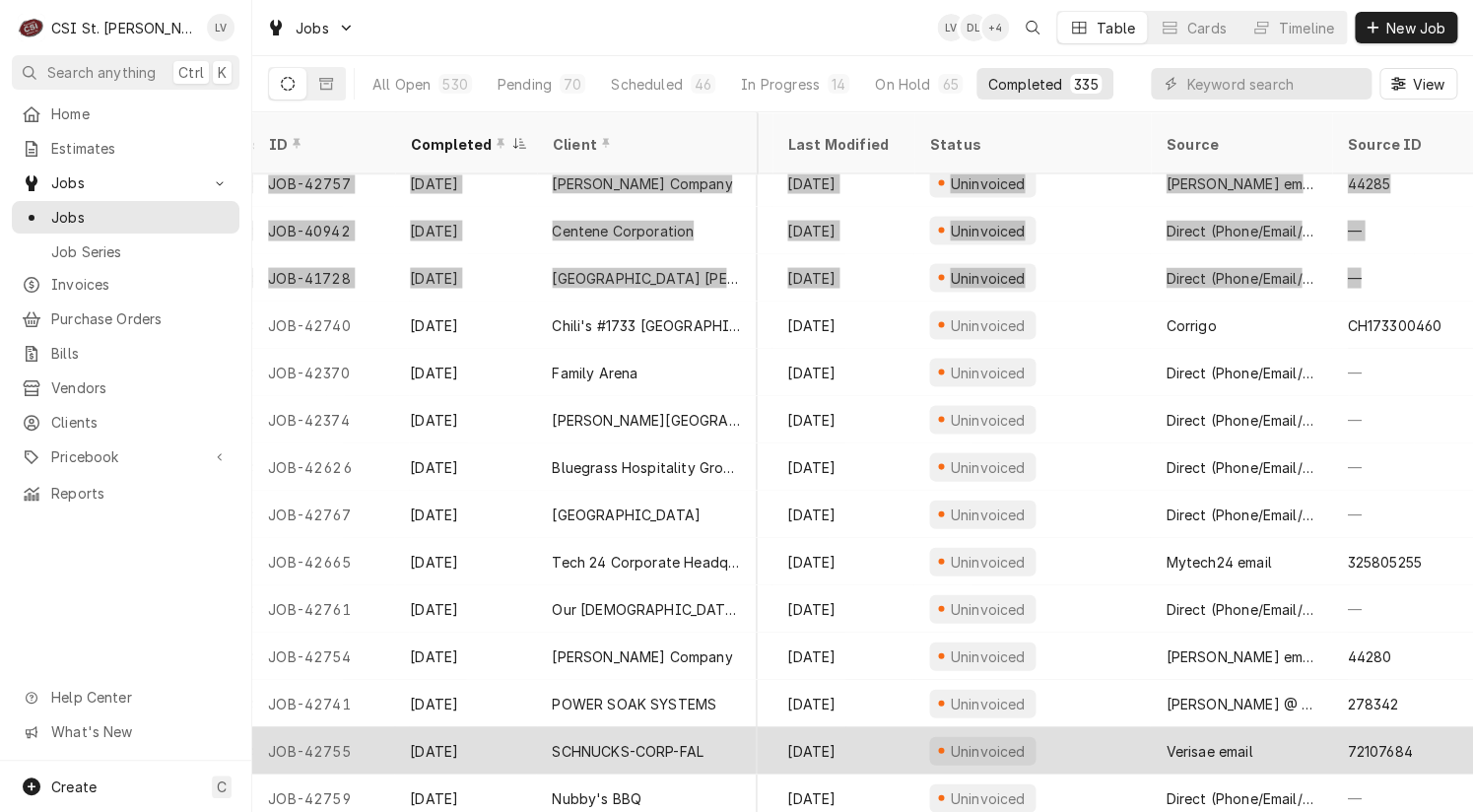
scroll to position [1764, 930]
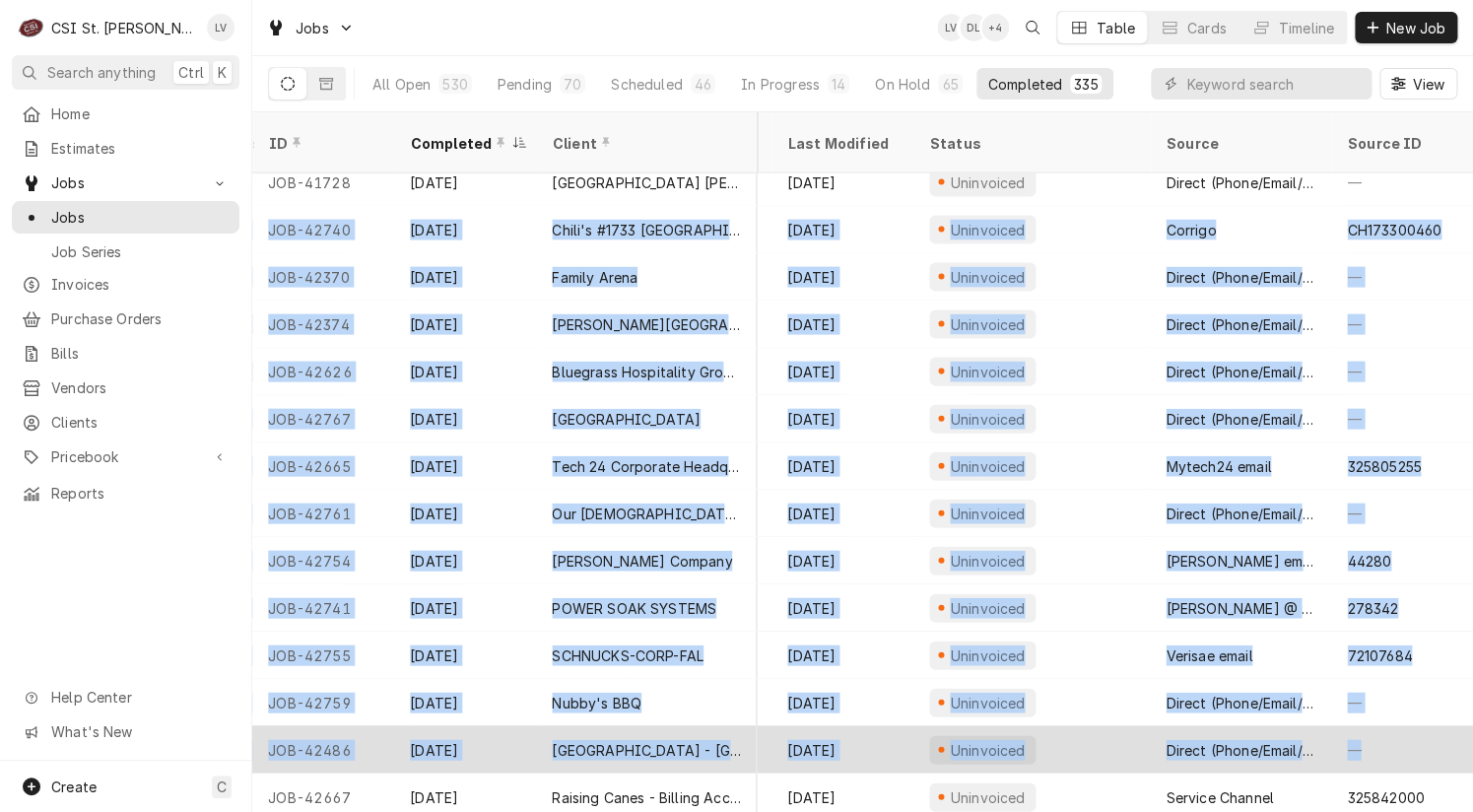
drag, startPoint x: 257, startPoint y: 204, endPoint x: 1408, endPoint y: 717, distance: 1260.1
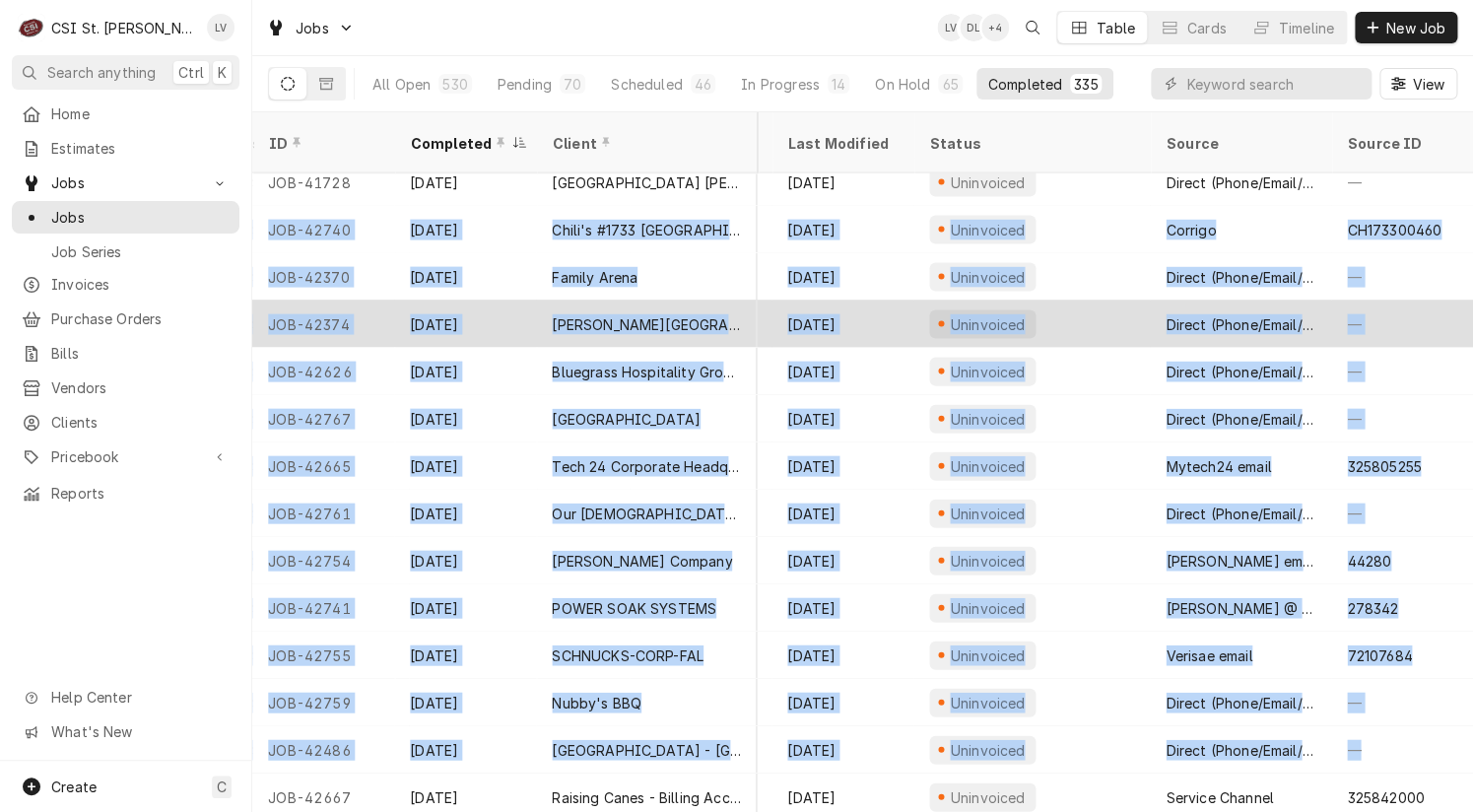
copy tbody "JOB-42740 Sep 19 Chili's #1733 Fenton Chili's #1733 Fenton 711 Gravois Rd, Fent…"
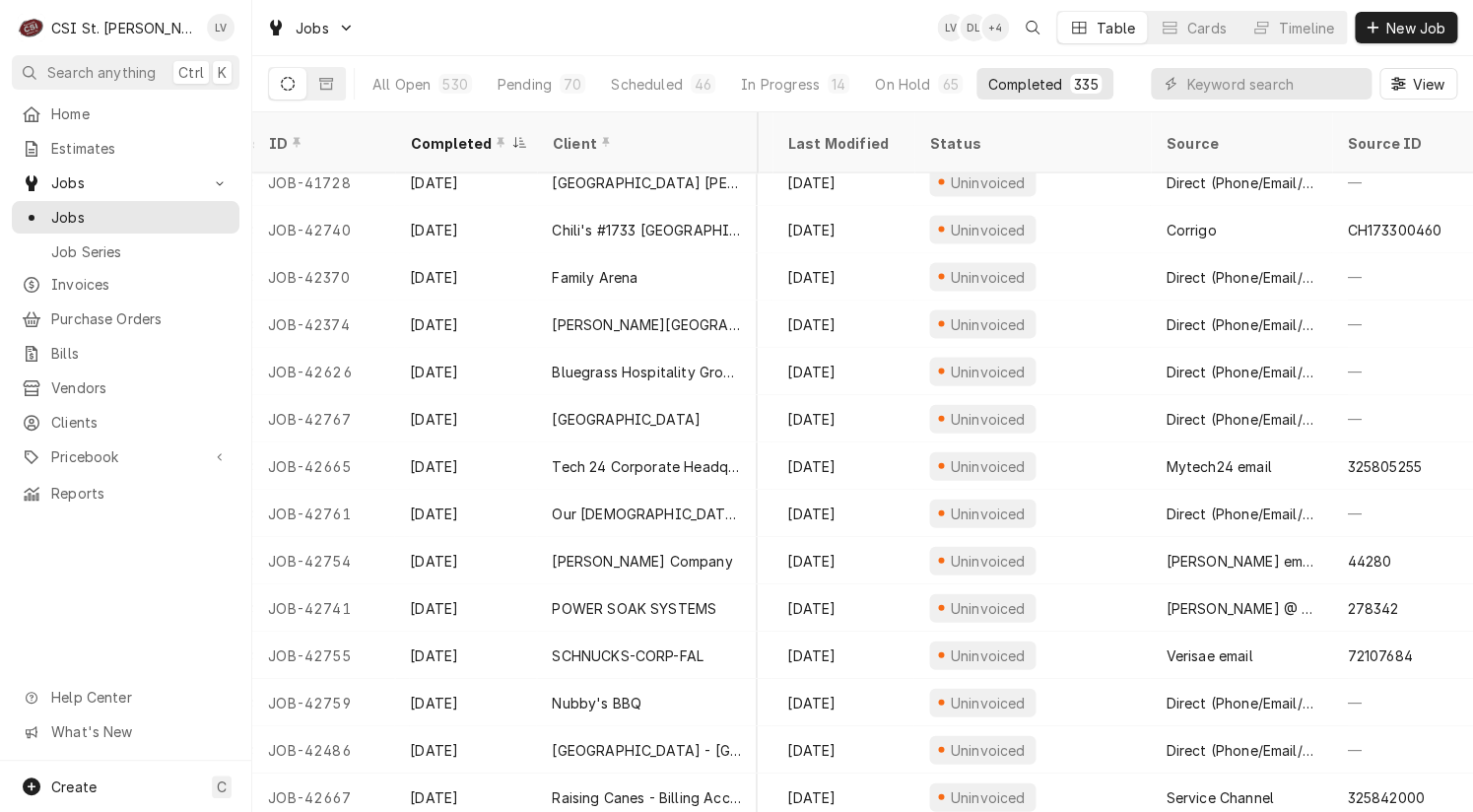
click at [116, 583] on div "Home Estimates Jobs Jobs Job Series Invoices Purchase Orders Bills Vendors Clie…" at bounding box center [125, 429] width 252 height 663
